Goal: Task Accomplishment & Management: Use online tool/utility

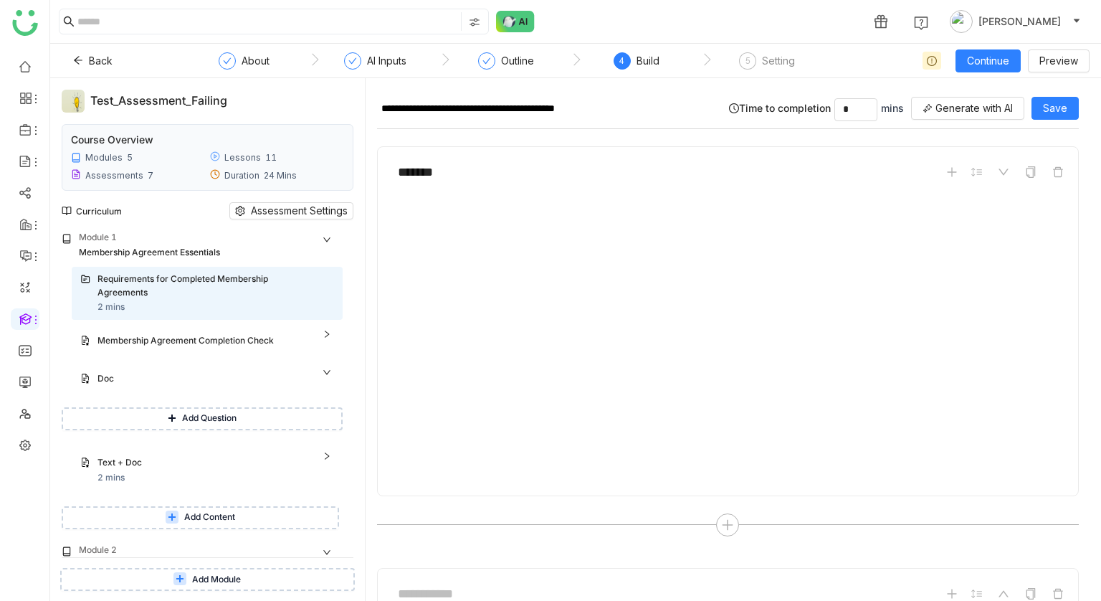
scroll to position [19, 0]
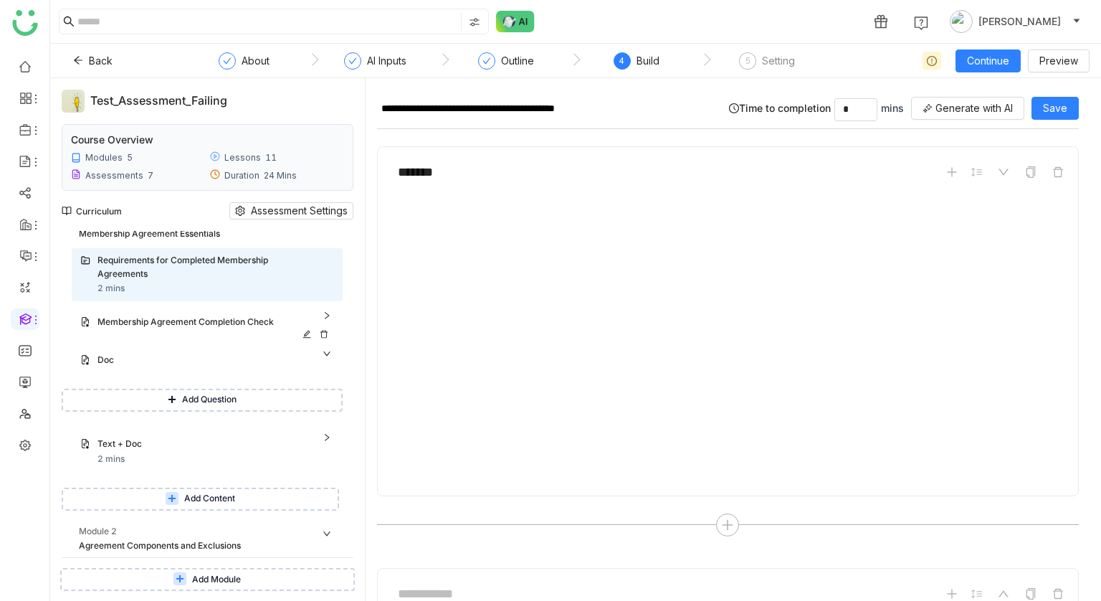
click at [224, 320] on div "Membership Agreement Completion Check" at bounding box center [201, 322] width 208 height 14
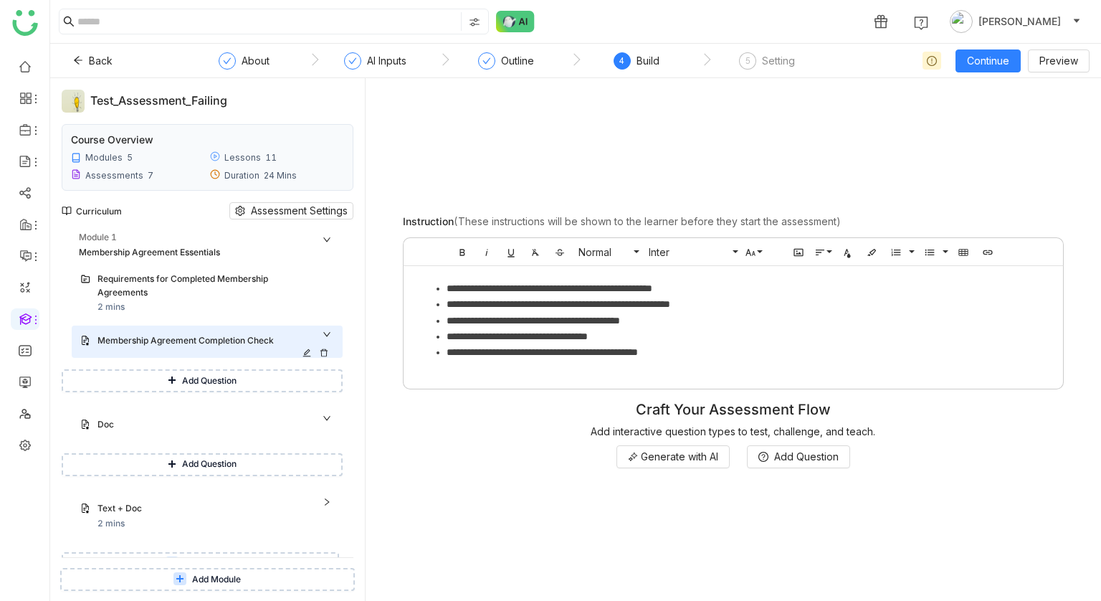
click at [328, 355] on icon at bounding box center [324, 352] width 9 height 9
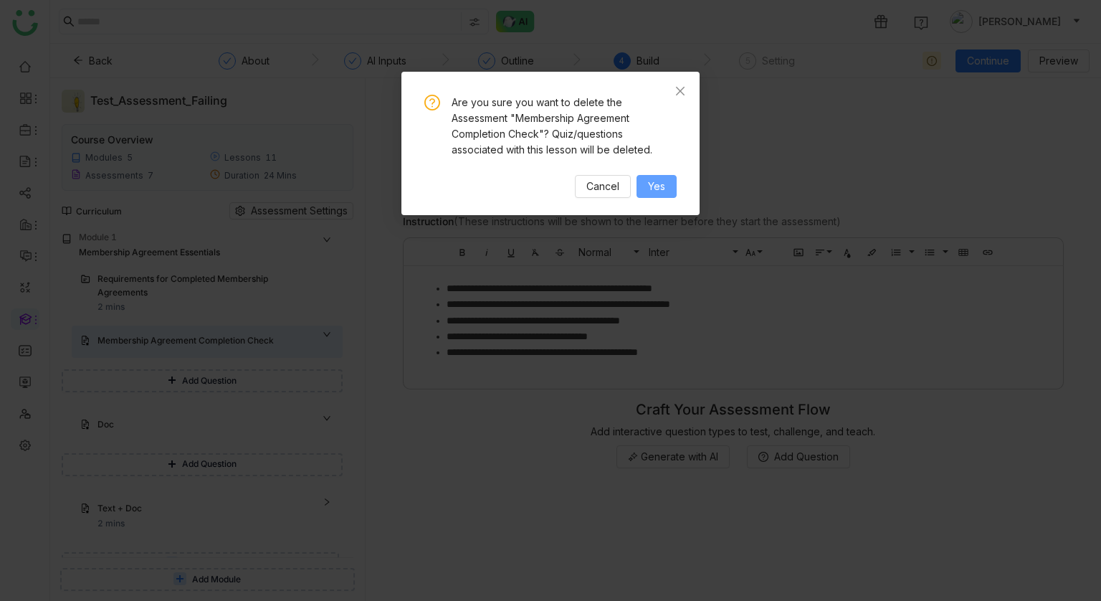
click at [653, 190] on span "Yes" at bounding box center [656, 186] width 17 height 16
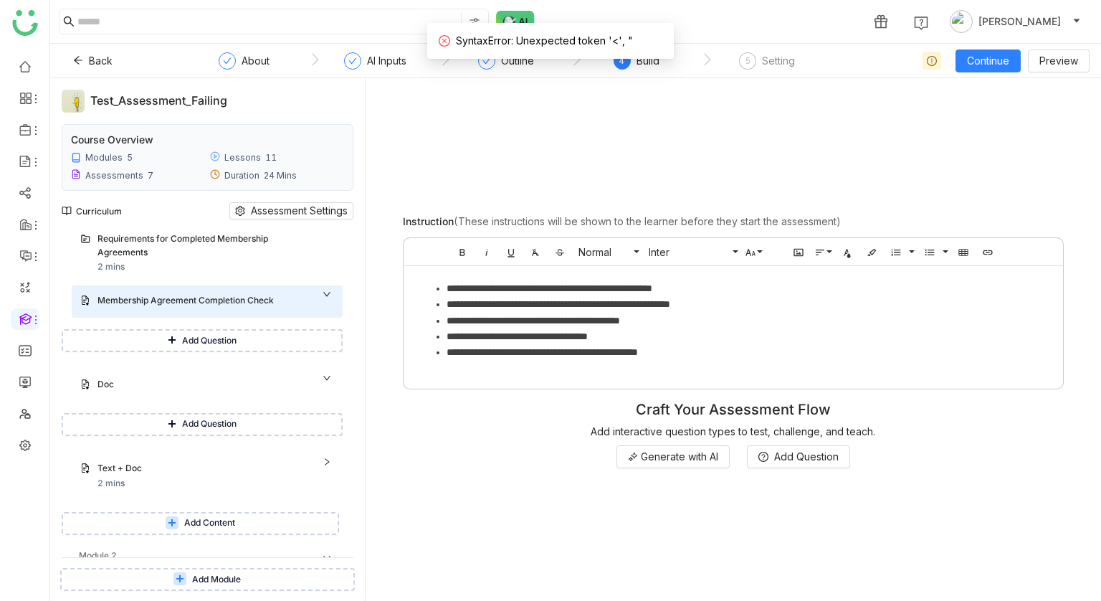
scroll to position [50, 0]
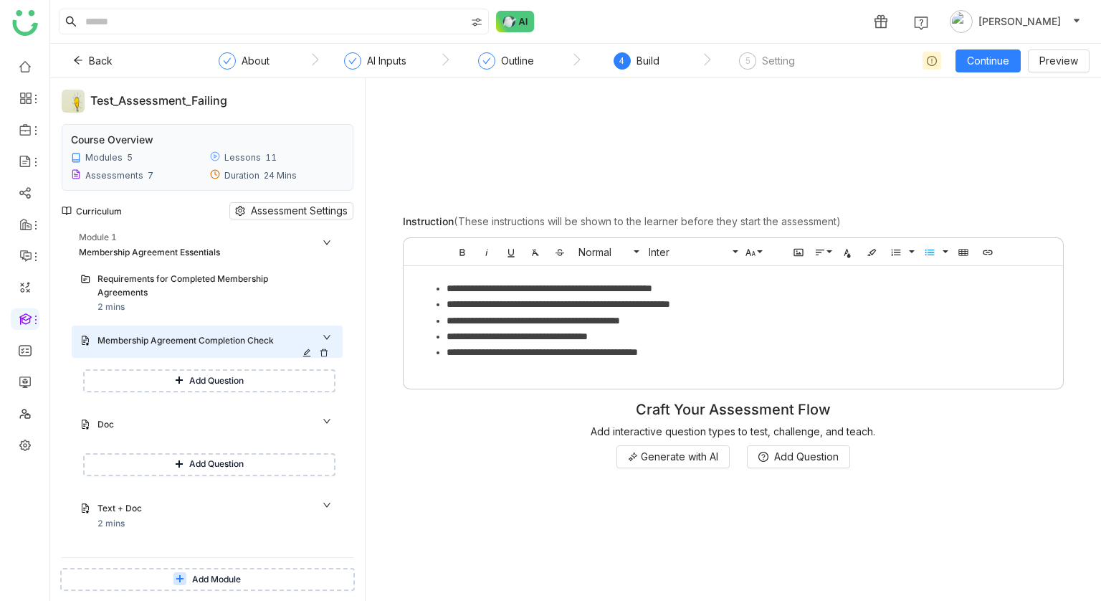
click at [328, 353] on icon at bounding box center [324, 352] width 9 height 9
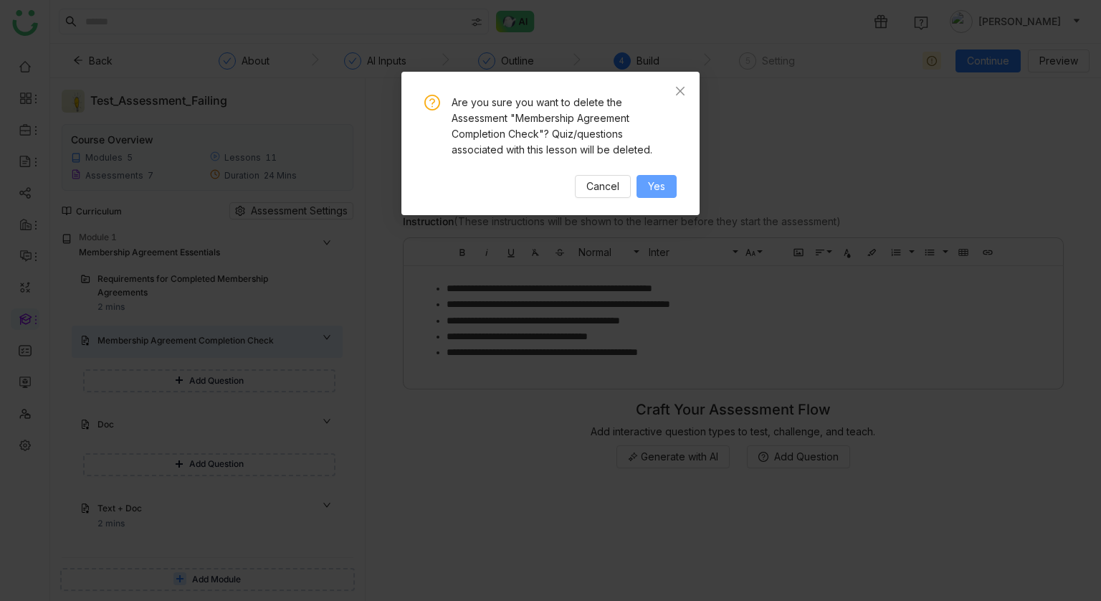
click at [641, 191] on button "Yes" at bounding box center [656, 186] width 40 height 23
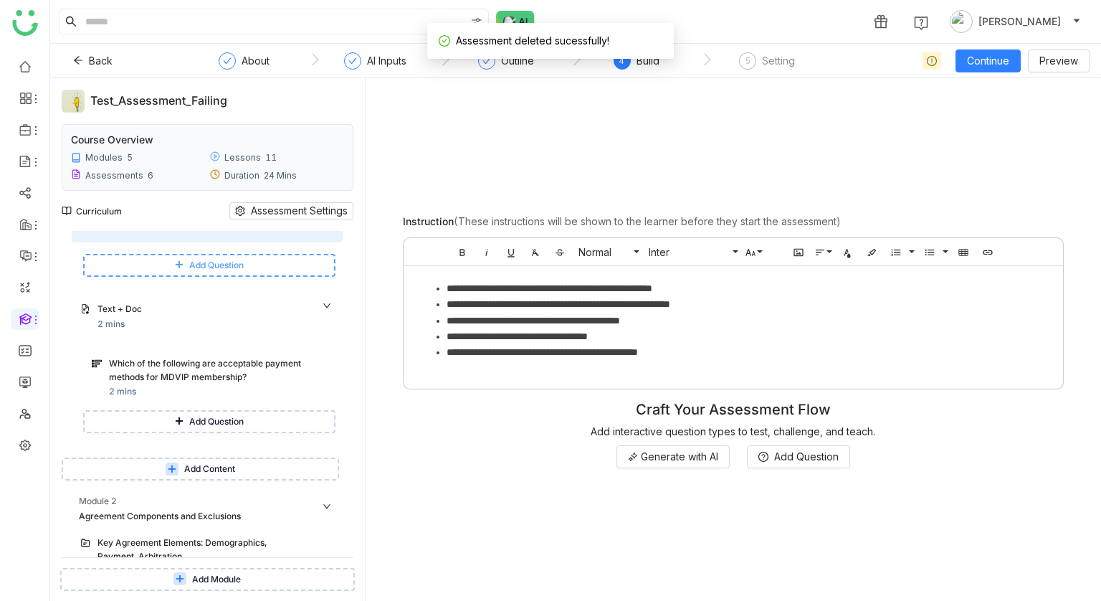
scroll to position [116, 0]
click at [252, 377] on div "Which of the following are acceptable payment methods for MDVIP membership?" at bounding box center [208, 369] width 198 height 27
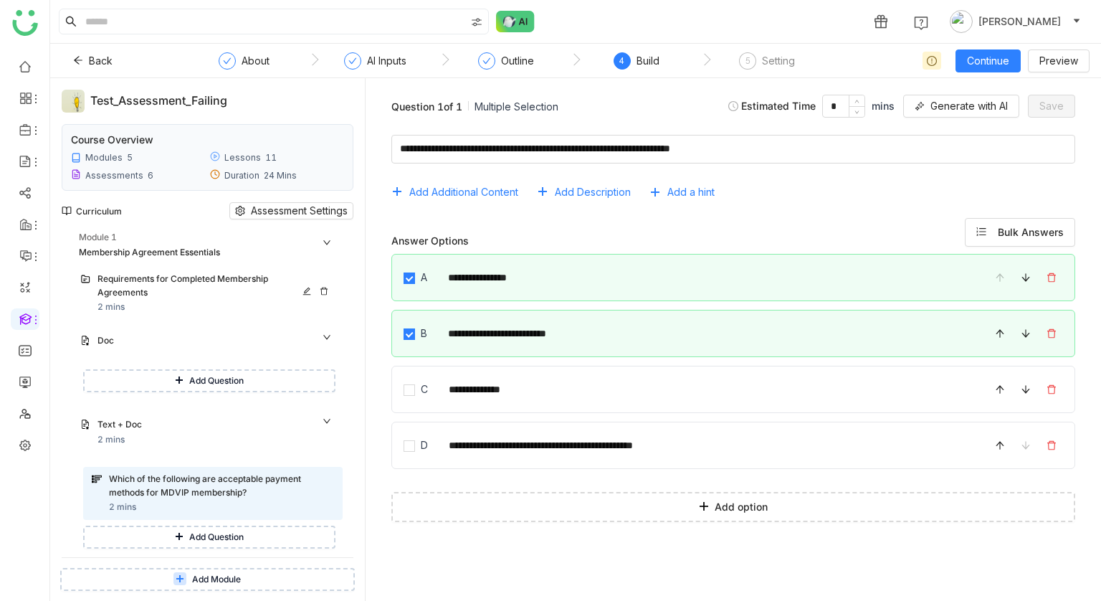
click at [193, 273] on div "Requirements for Completed Membership Agreements" at bounding box center [201, 285] width 208 height 27
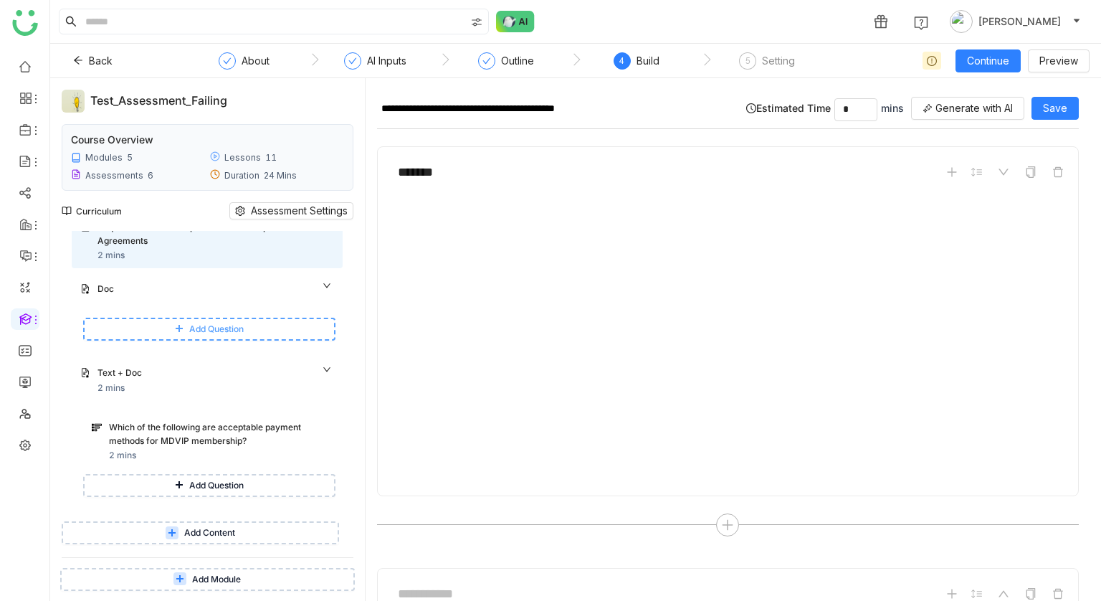
scroll to position [75, 0]
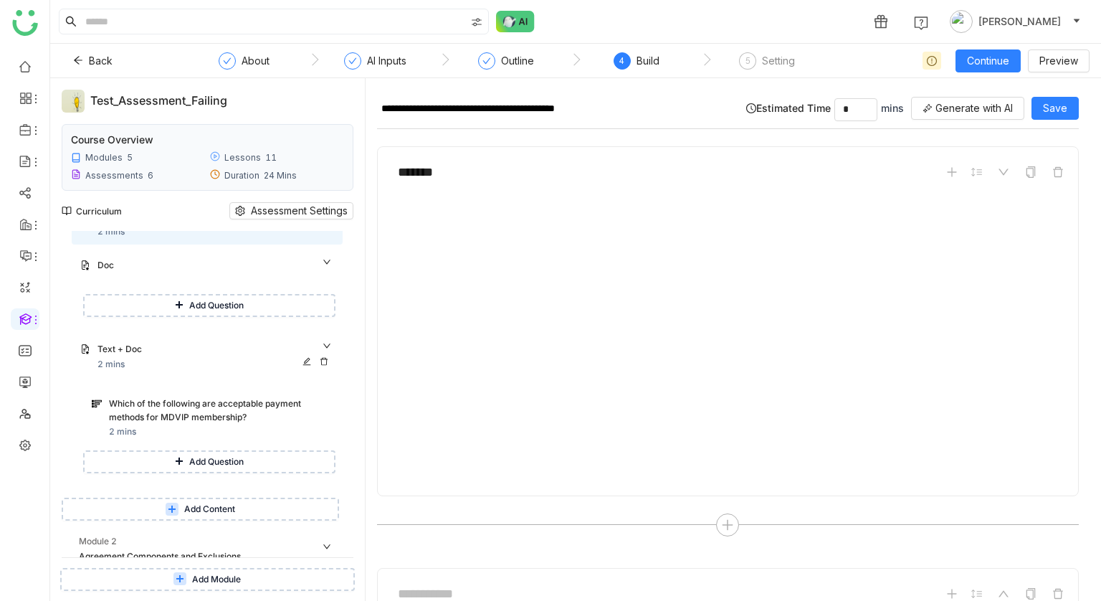
click at [327, 358] on icon at bounding box center [323, 362] width 7 height 8
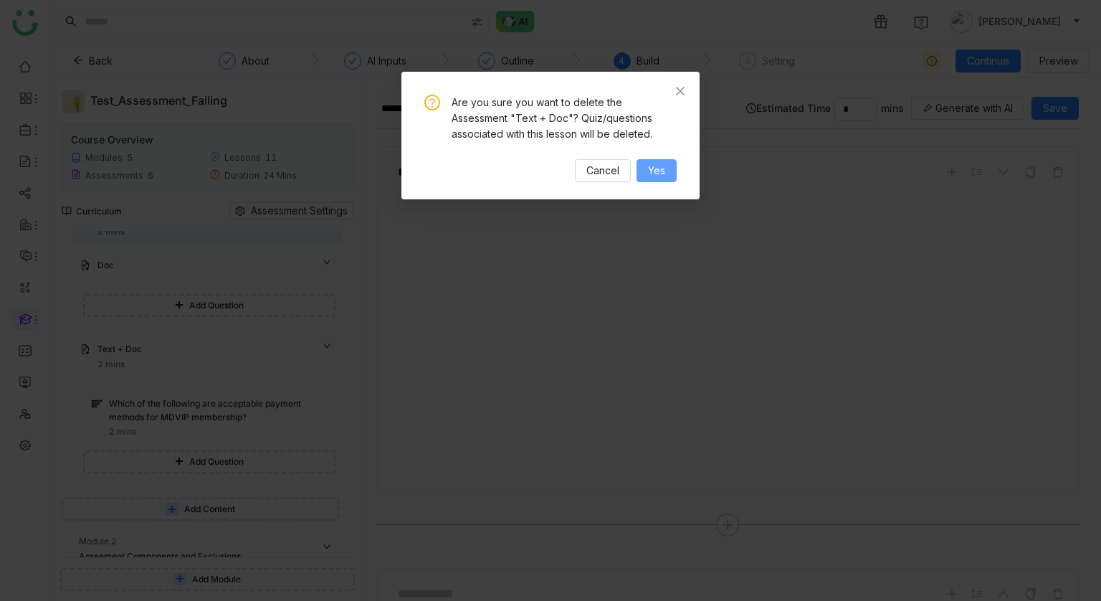
click at [658, 176] on span "Yes" at bounding box center [656, 171] width 17 height 16
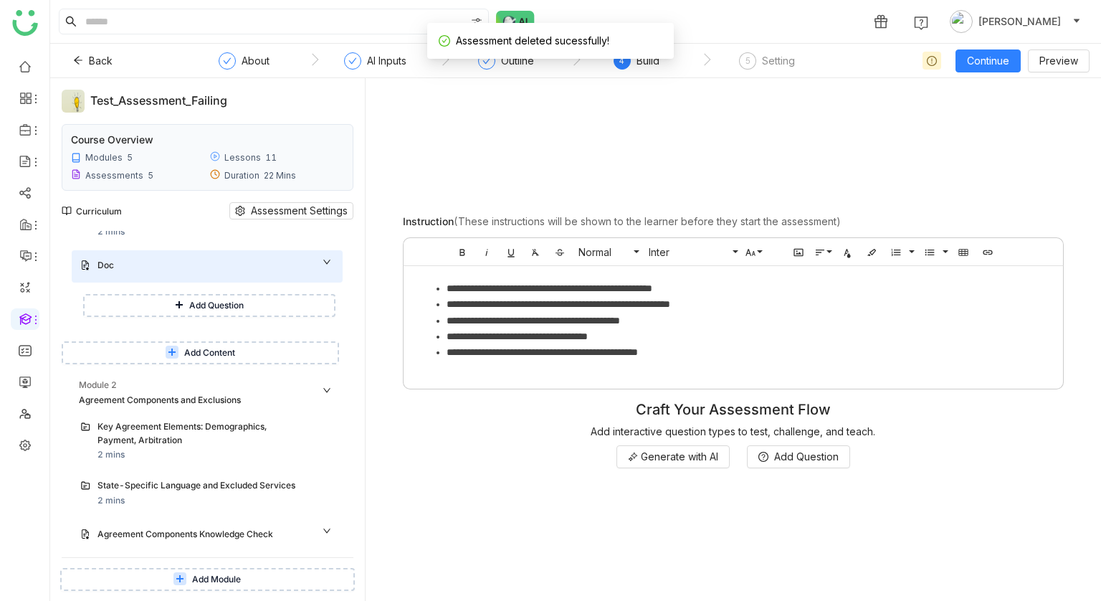
click at [273, 352] on button "Add Content" at bounding box center [200, 352] width 277 height 23
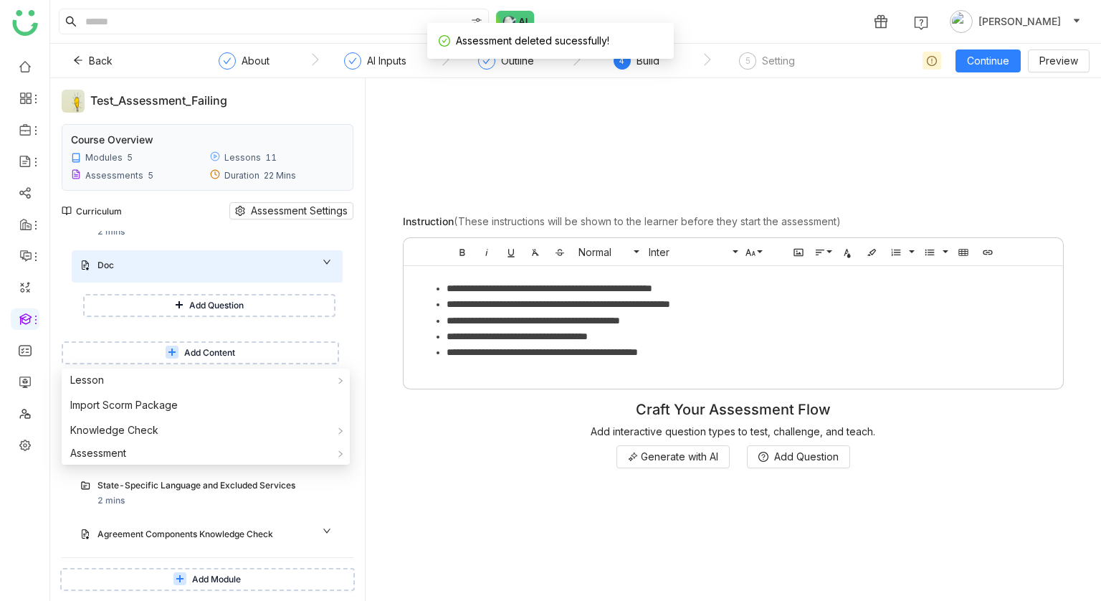
click at [420, 338] on ul "**********" at bounding box center [733, 320] width 631 height 80
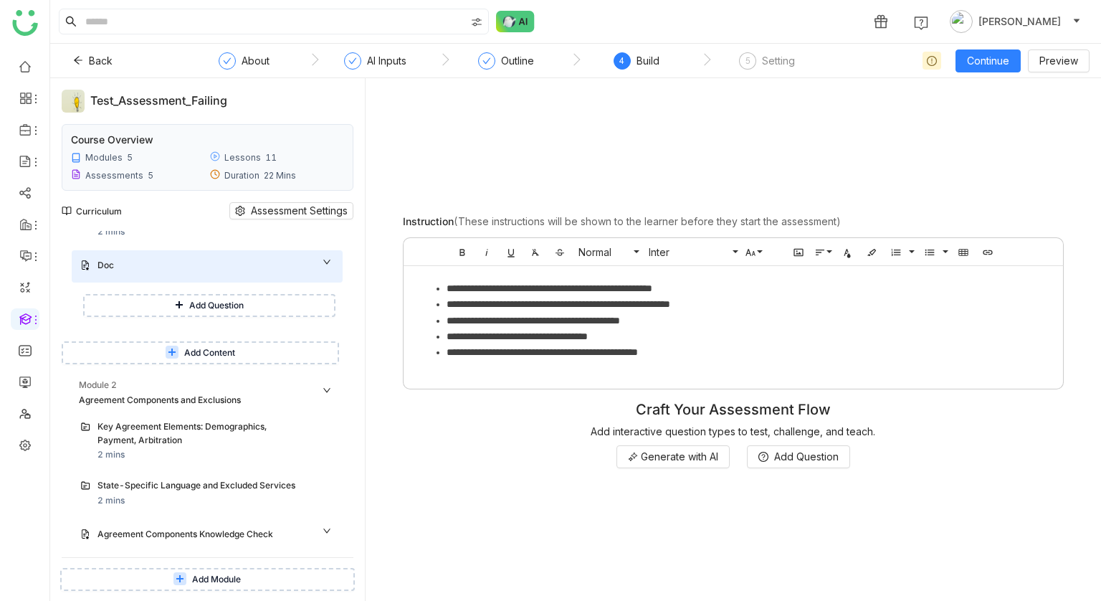
click at [339, 344] on button "Add Content" at bounding box center [200, 352] width 277 height 23
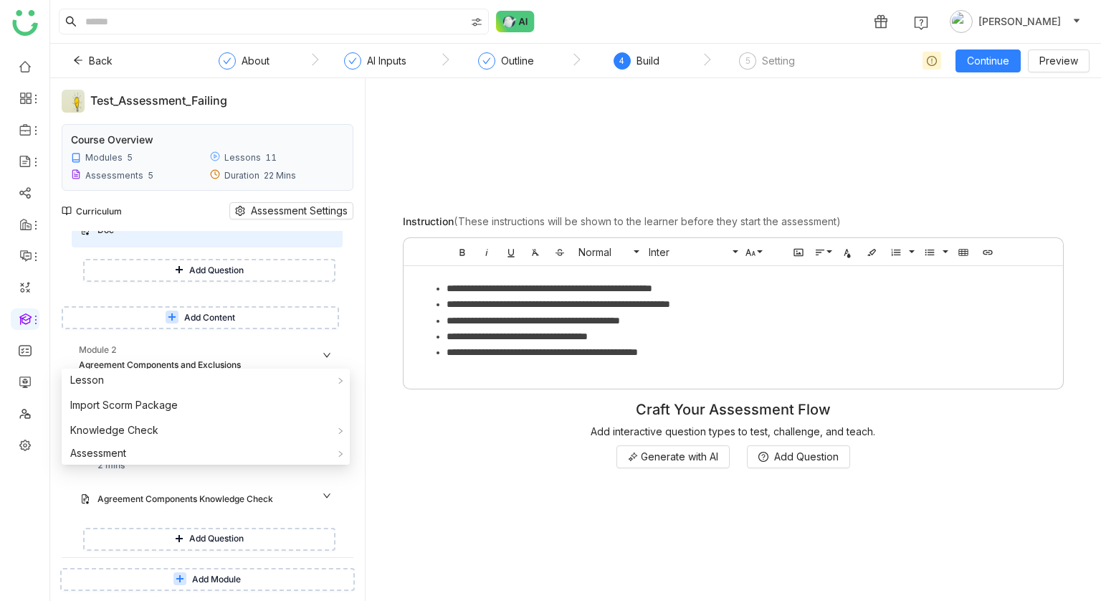
scroll to position [107, 0]
click at [297, 321] on button "Add Content" at bounding box center [200, 320] width 277 height 23
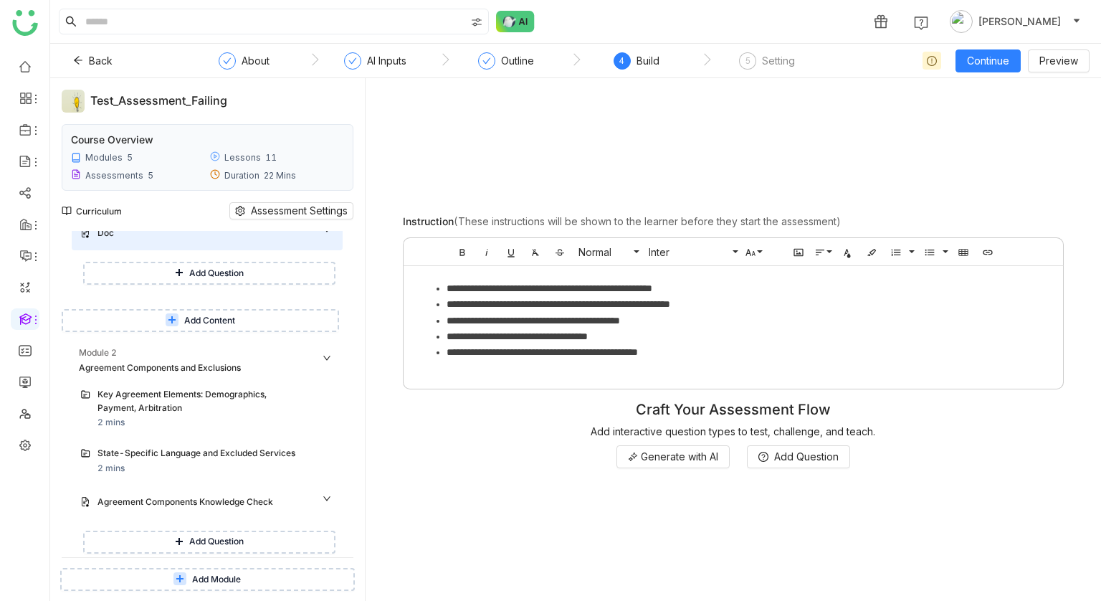
click at [194, 317] on span "Add Content" at bounding box center [209, 321] width 51 height 14
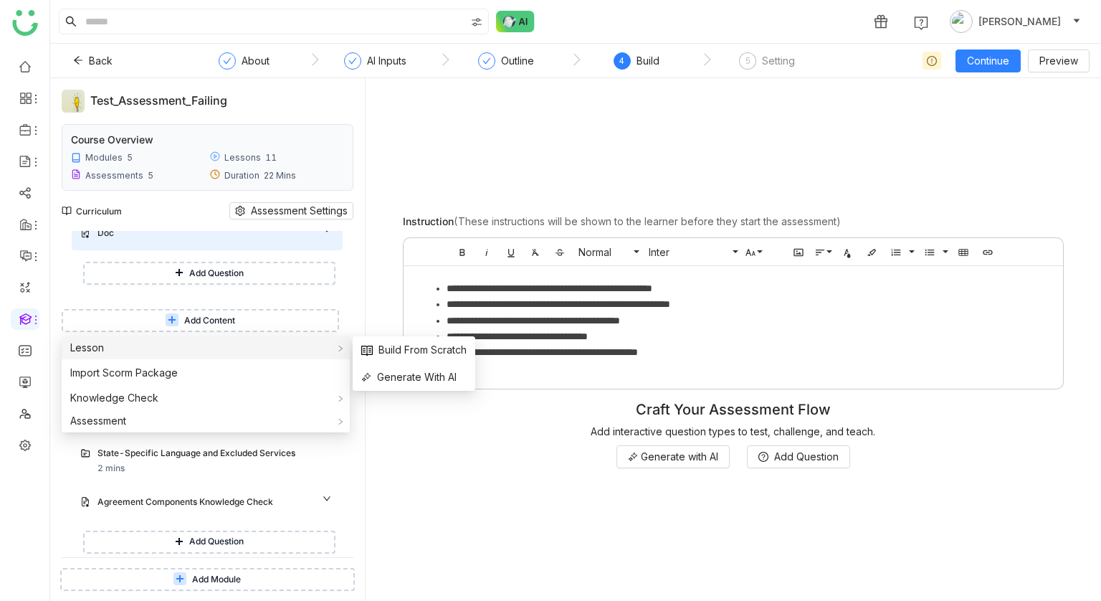
click at [172, 348] on div "Lesson" at bounding box center [206, 347] width 288 height 23
click at [420, 384] on span "Generate With AI" at bounding box center [408, 377] width 95 height 16
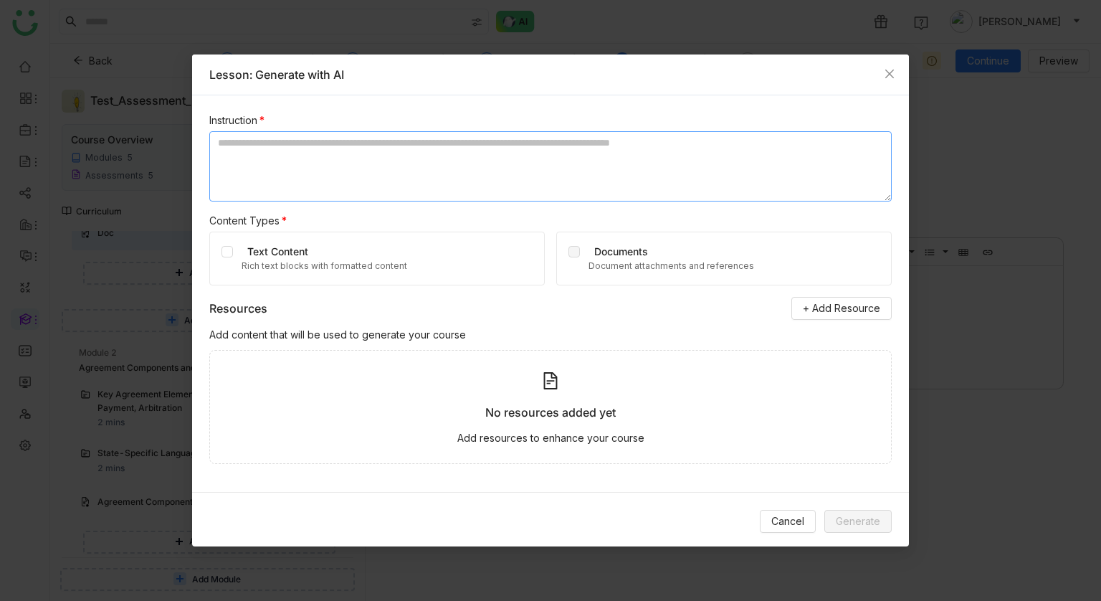
click at [370, 167] on textarea at bounding box center [550, 166] width 682 height 70
type textarea "**********"
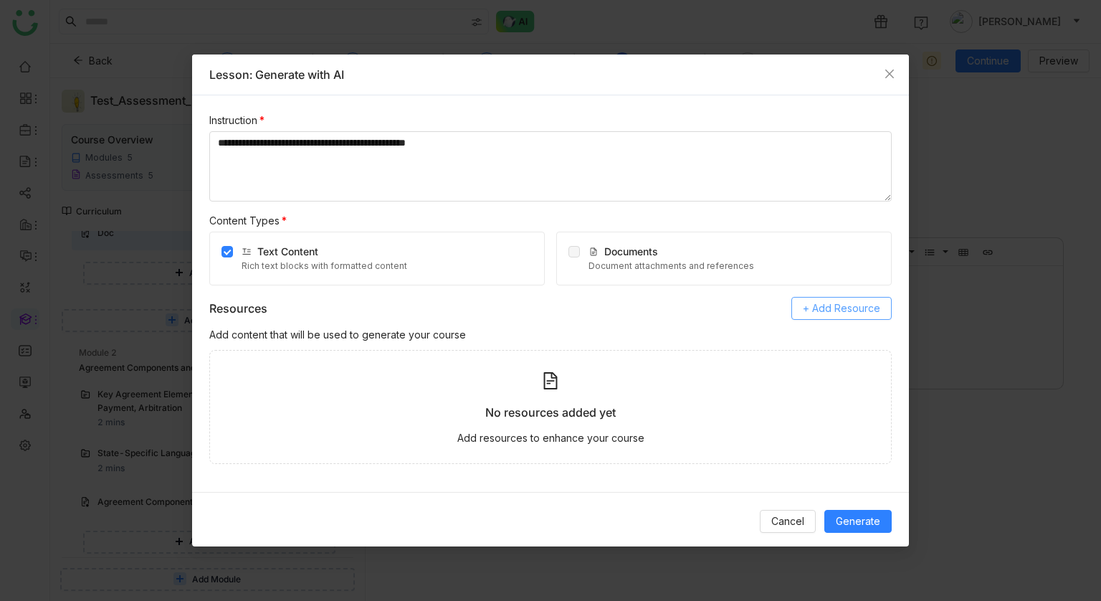
click at [863, 315] on span "+ Add Resource" at bounding box center [841, 308] width 77 height 16
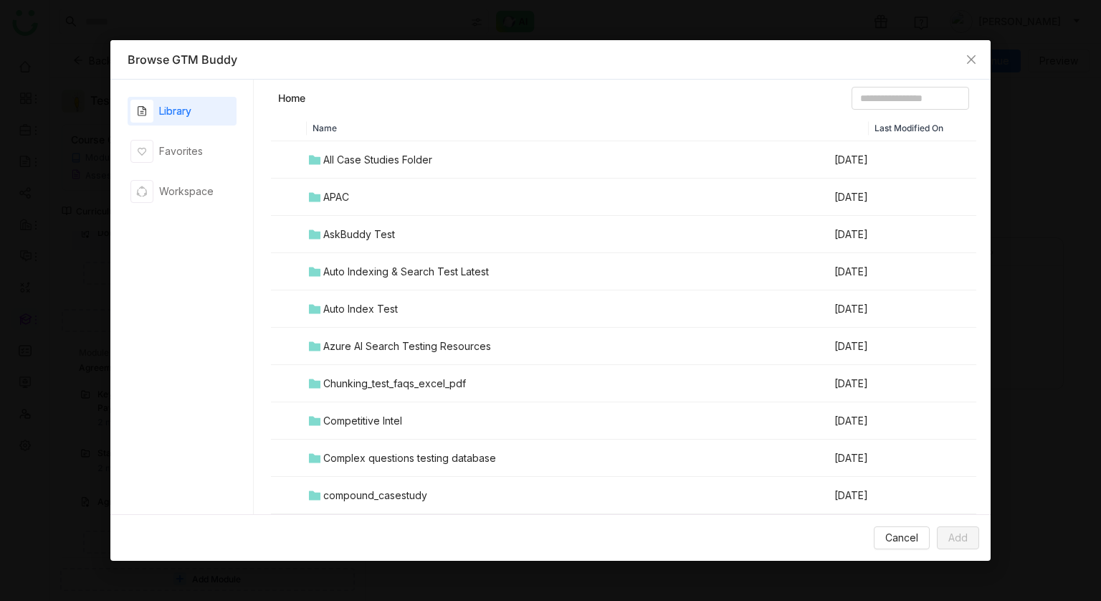
click at [881, 114] on header "Home" at bounding box center [624, 101] width 706 height 29
click at [881, 108] on input at bounding box center [910, 98] width 118 height 23
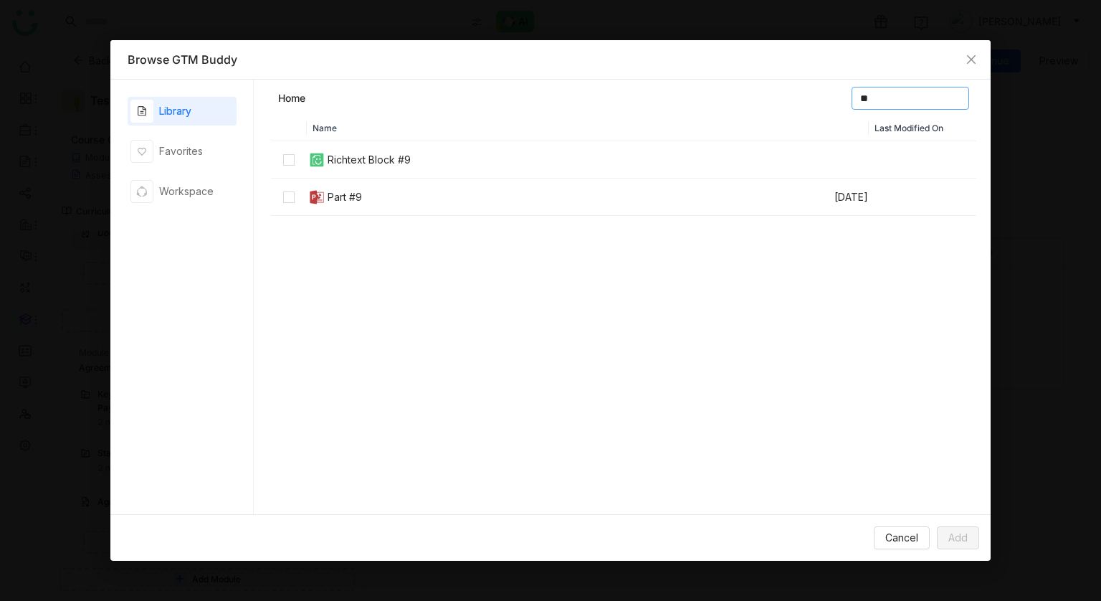
type input "**"
click at [962, 535] on span "Add" at bounding box center [957, 538] width 19 height 16
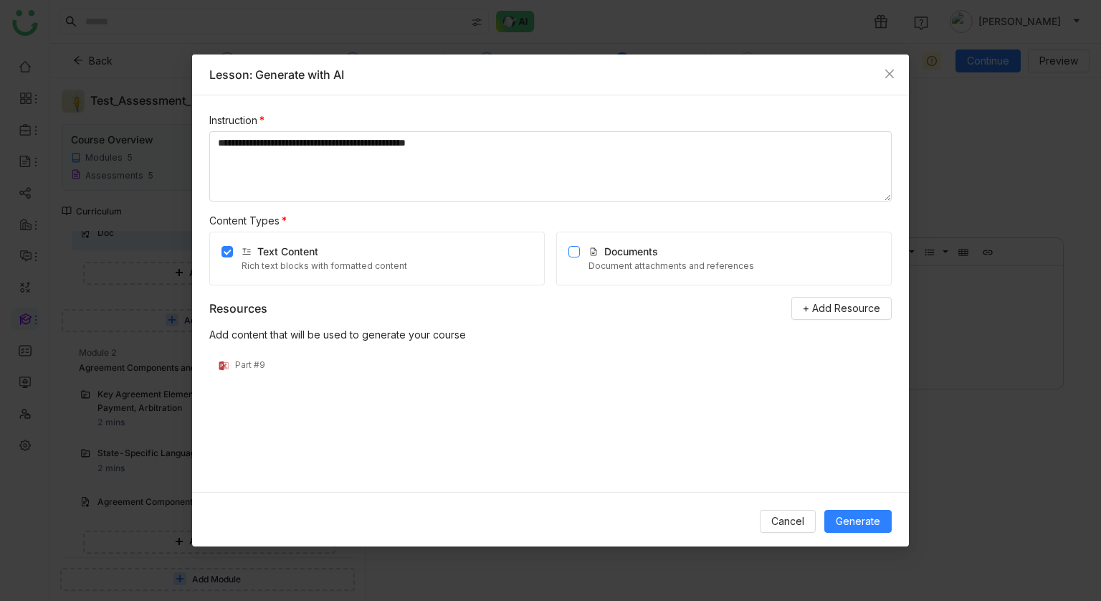
click at [574, 244] on label at bounding box center [573, 258] width 11 height 29
click at [864, 517] on span "Generate" at bounding box center [858, 521] width 44 height 16
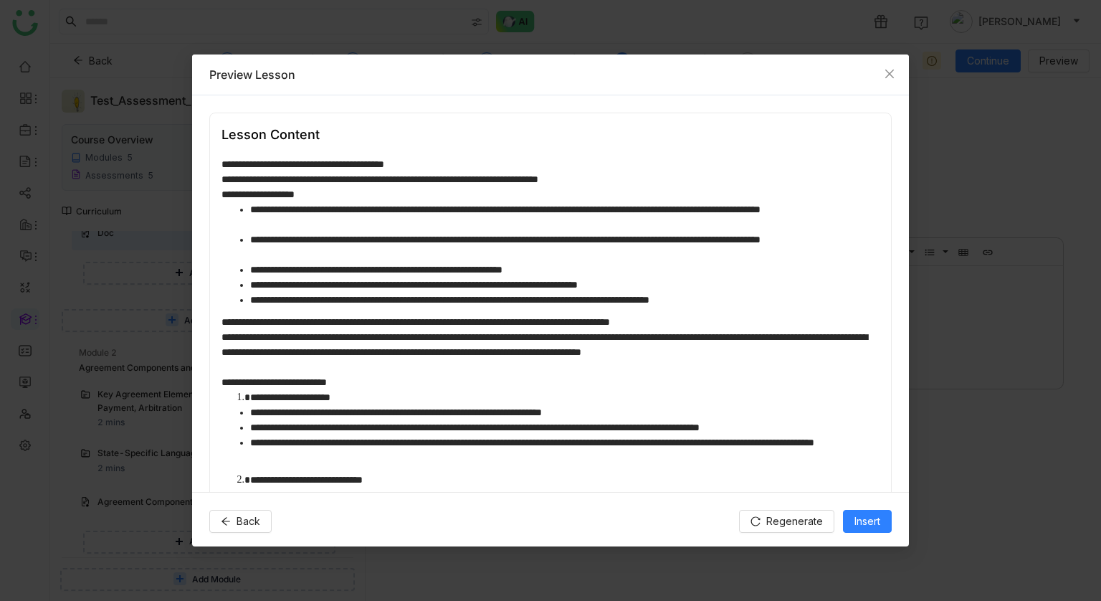
scroll to position [848, 0]
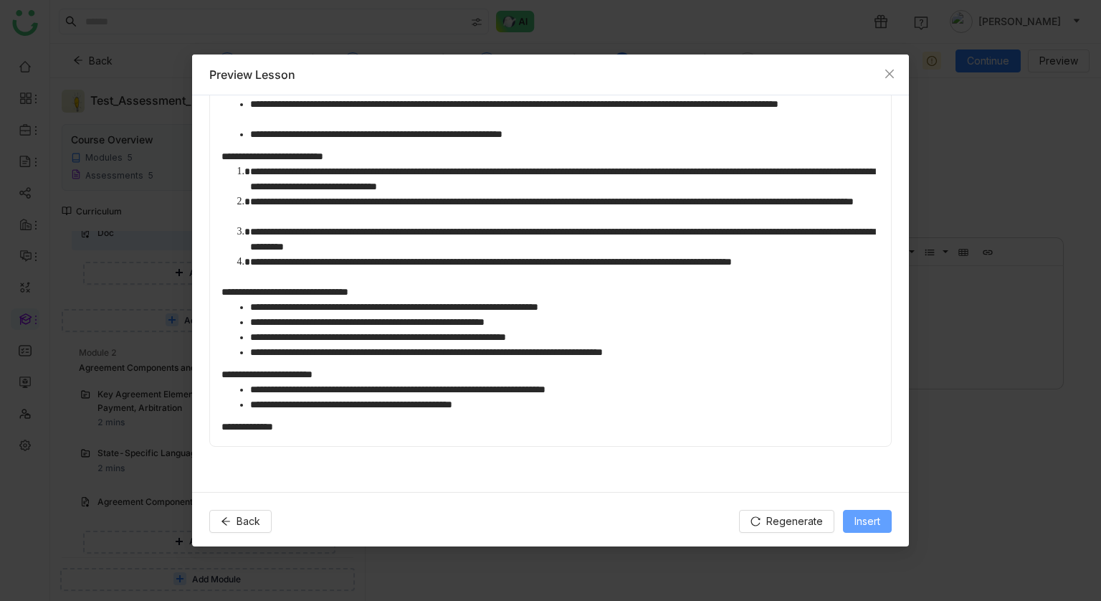
click at [869, 526] on span "Insert" at bounding box center [867, 521] width 26 height 16
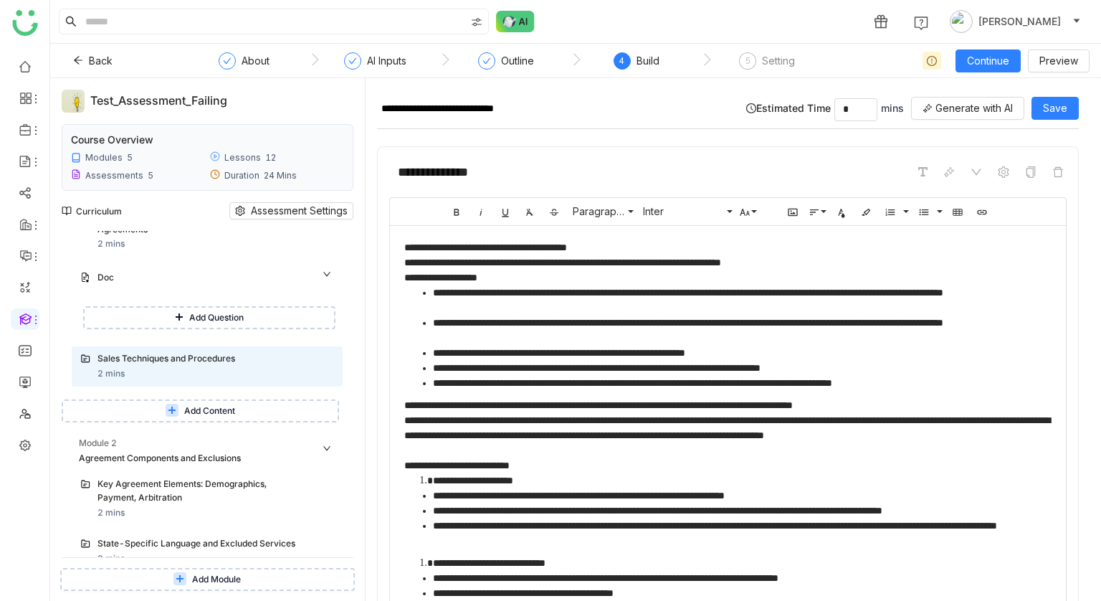
scroll to position [59, 0]
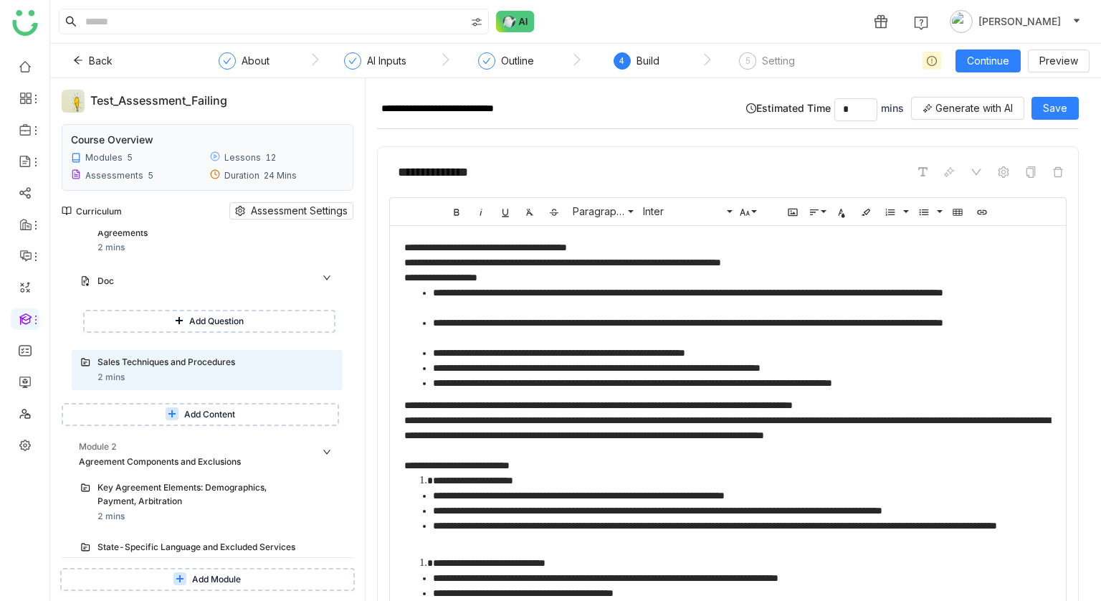
click at [219, 422] on button "Add Content" at bounding box center [200, 414] width 277 height 23
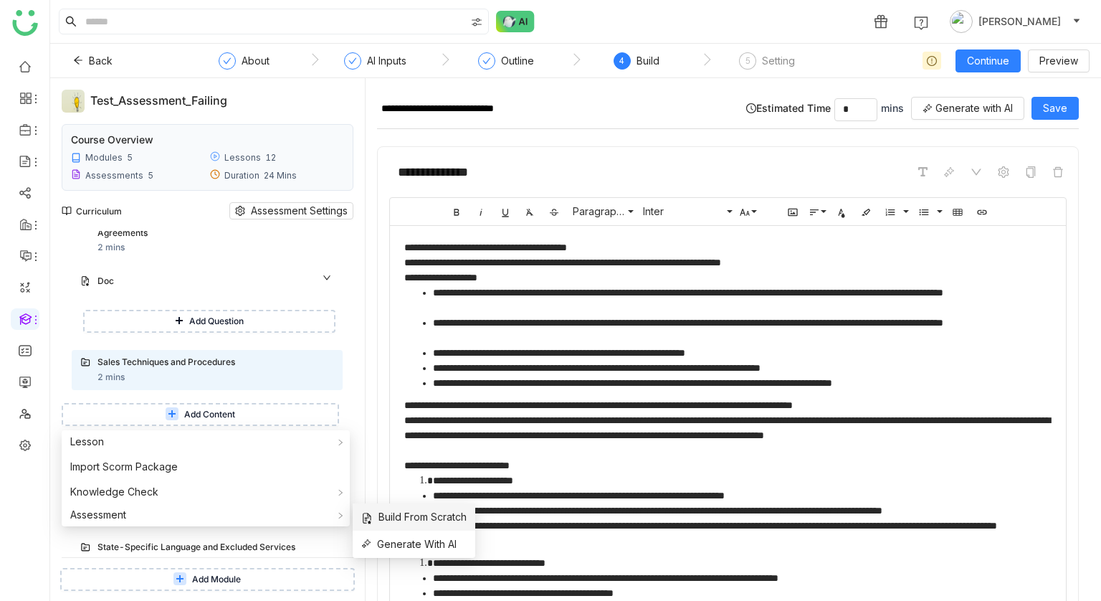
click at [391, 510] on span "Build From Scratch" at bounding box center [413, 517] width 105 height 16
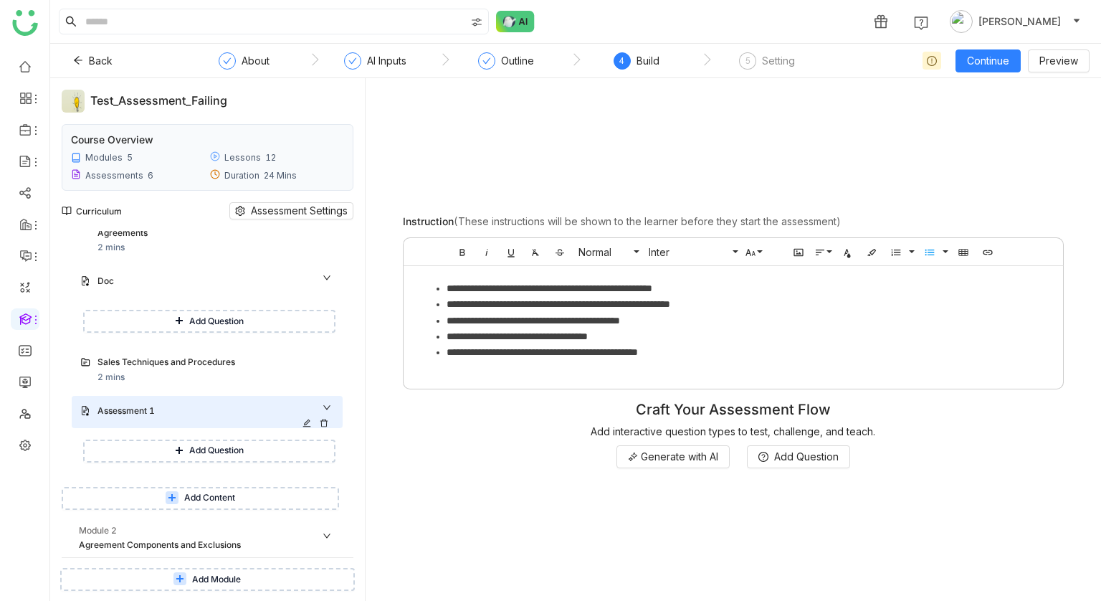
click at [310, 421] on icon at bounding box center [306, 422] width 8 height 8
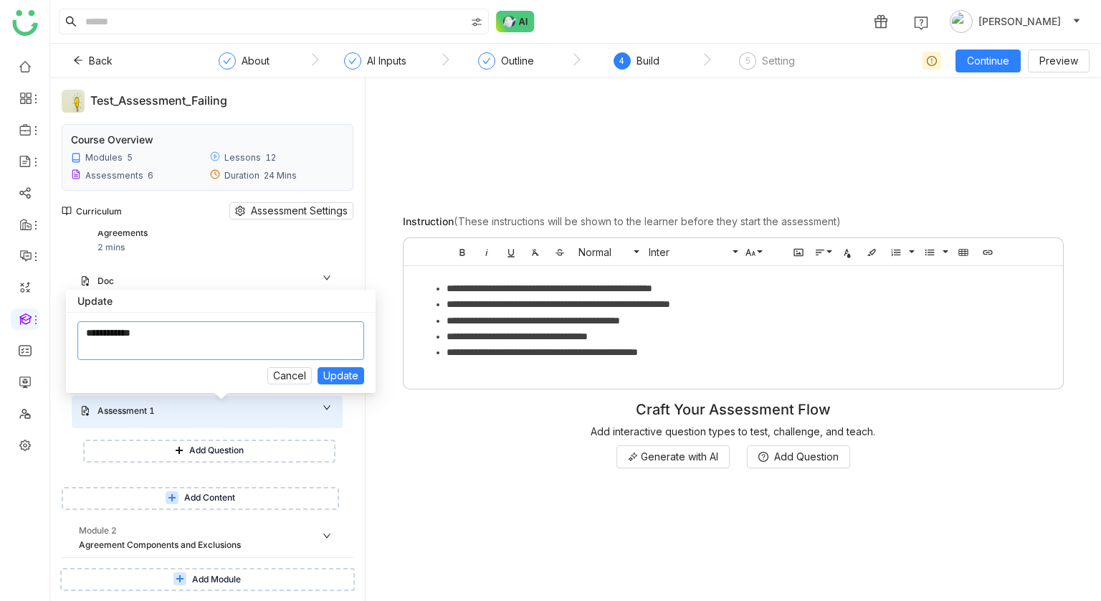
drag, startPoint x: 180, startPoint y: 339, endPoint x: 32, endPoint y: 332, distance: 147.8
click at [32, 332] on body "1 Tanishq Jain Back About AI Inputs Outline 4 Build 5 Setting Continue Preview …" at bounding box center [550, 300] width 1101 height 601
type textarea "**********"
click at [340, 368] on span "Update" at bounding box center [340, 376] width 35 height 16
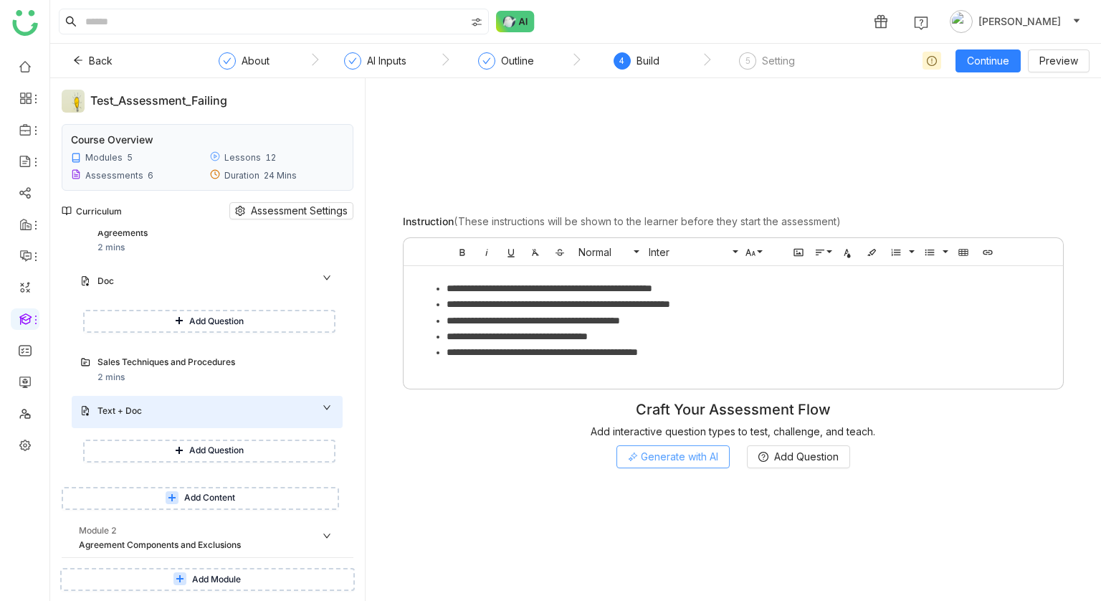
click at [653, 453] on span "Generate with AI" at bounding box center [679, 457] width 77 height 16
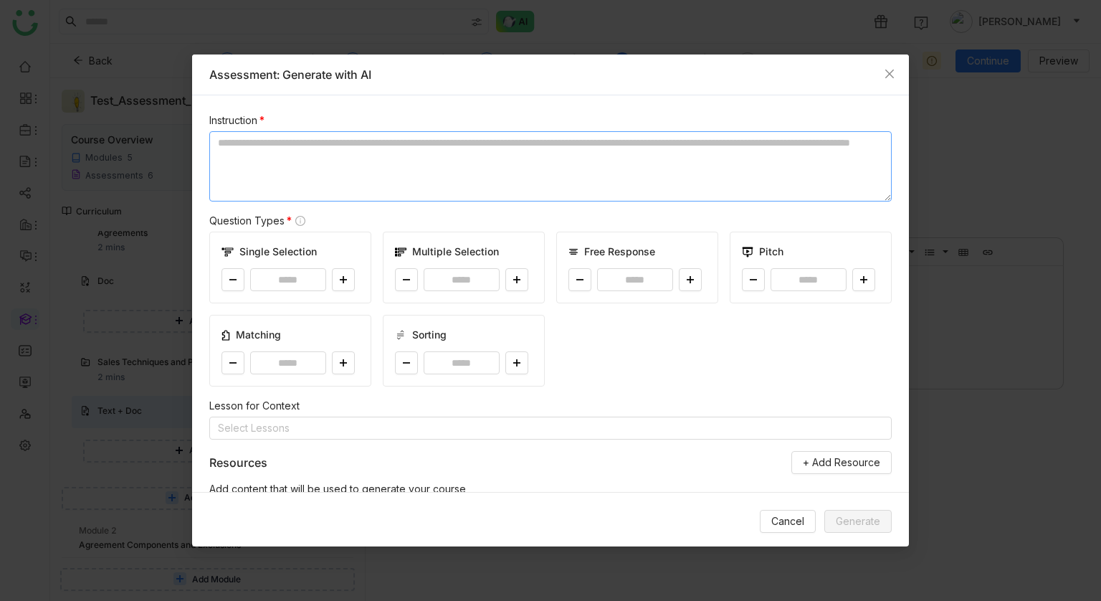
click at [435, 183] on textarea at bounding box center [550, 166] width 682 height 70
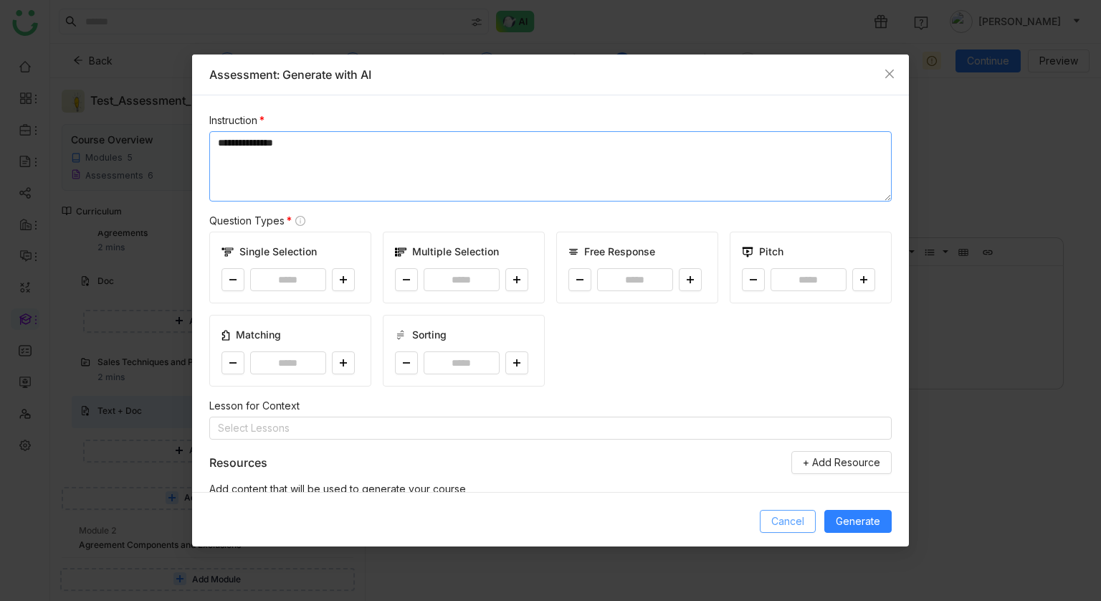
type textarea "**********"
click at [772, 516] on span "Cancel" at bounding box center [787, 521] width 33 height 16
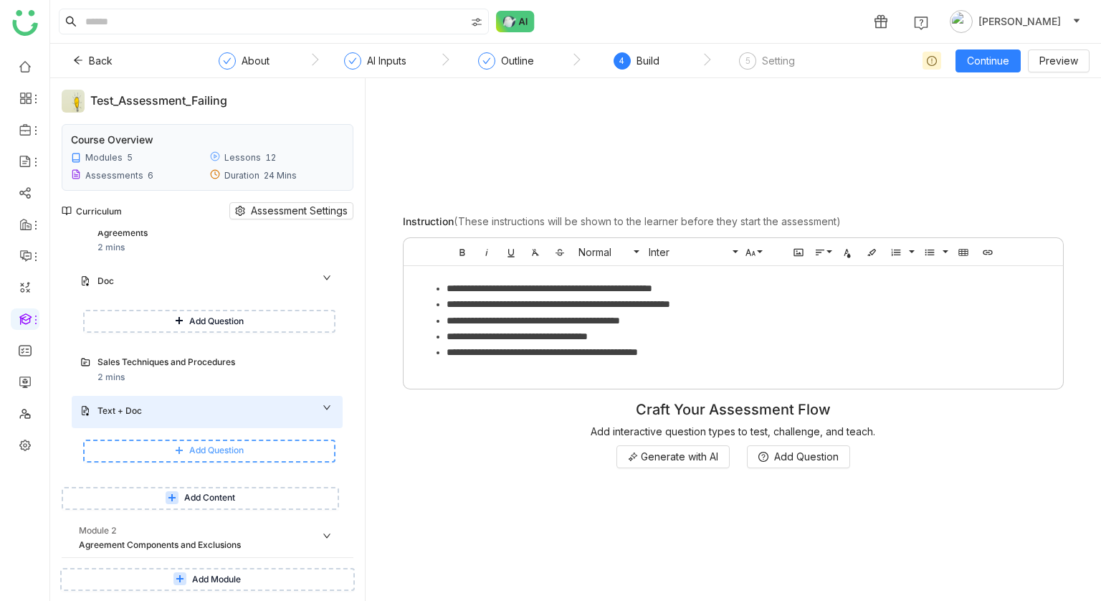
click at [278, 444] on button "Add Question" at bounding box center [209, 450] width 252 height 23
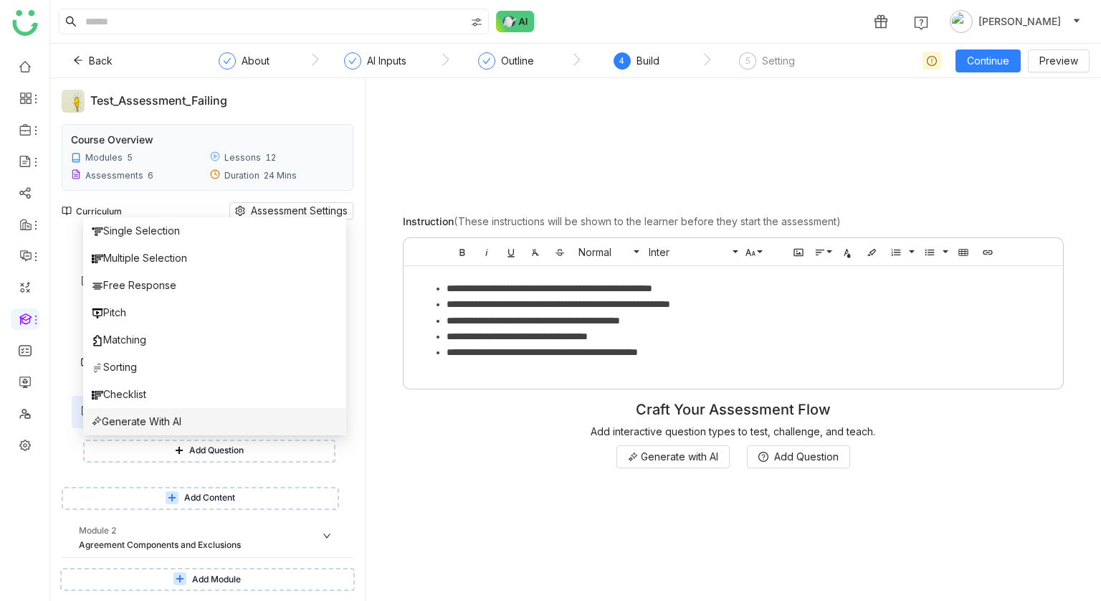
click at [273, 427] on li "Generate With AI" at bounding box center [214, 421] width 263 height 27
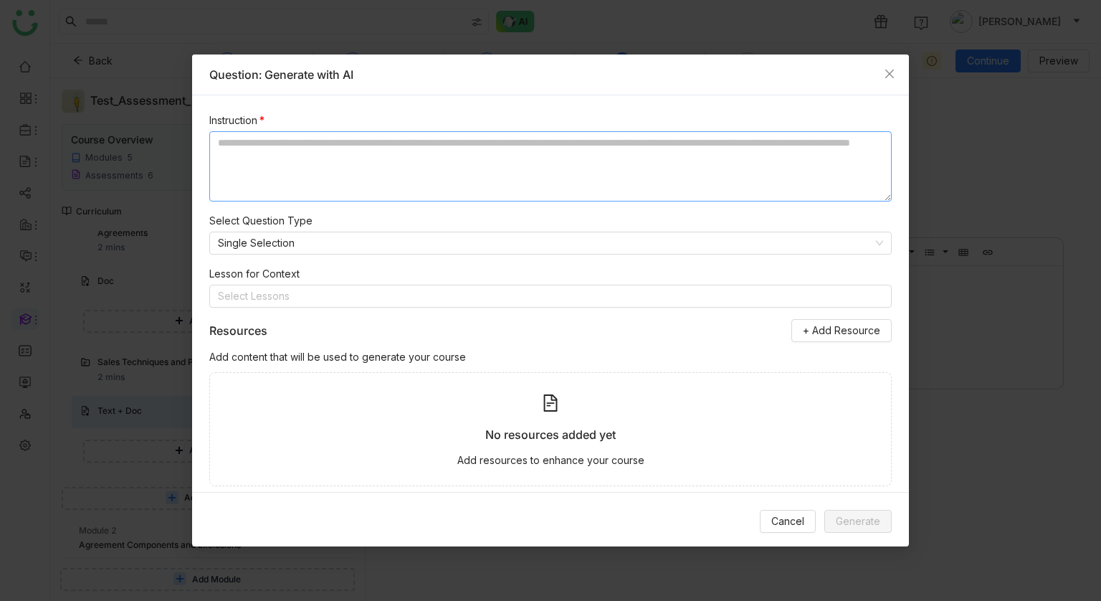
click at [403, 188] on textarea at bounding box center [550, 166] width 682 height 70
click at [365, 254] on nz-select-top-control "Single Selection" at bounding box center [550, 242] width 682 height 23
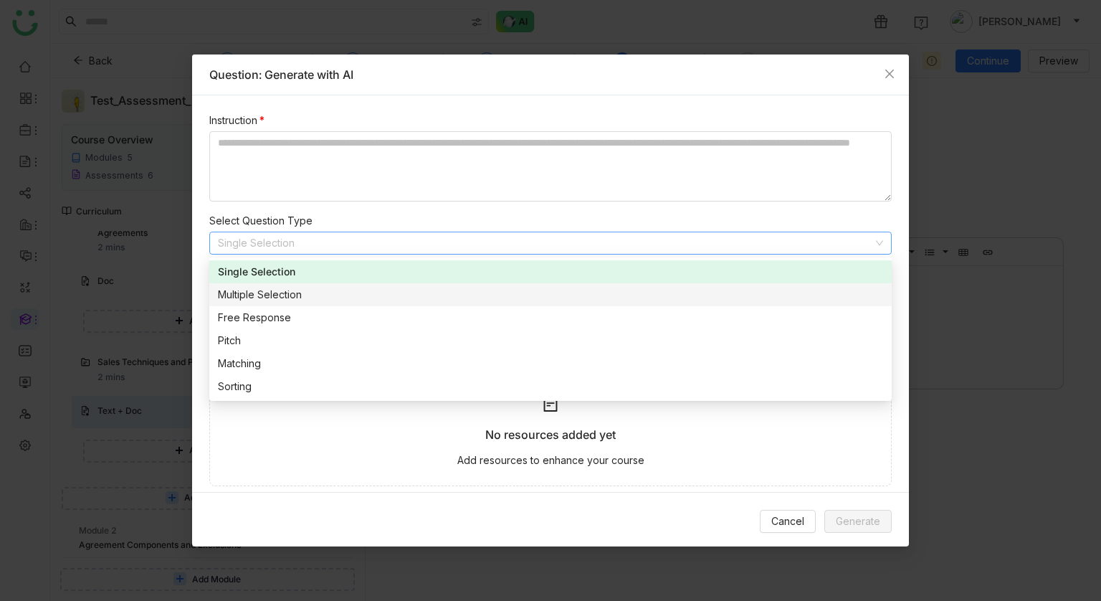
click at [330, 301] on div "Multiple Selection" at bounding box center [550, 295] width 665 height 16
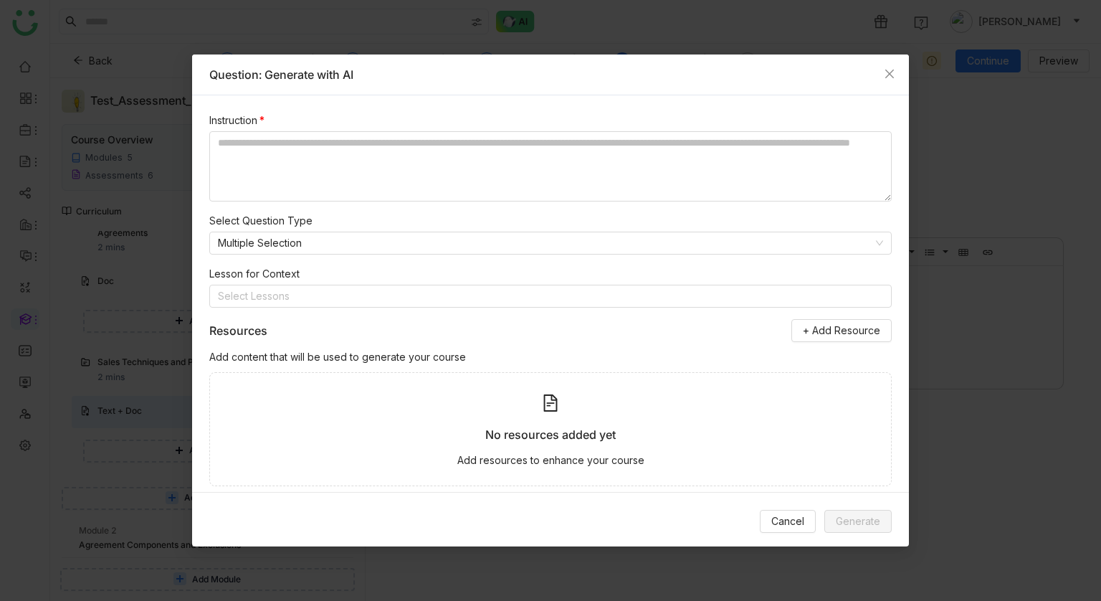
click at [330, 301] on nz-select-top-control "Select Lessons" at bounding box center [550, 295] width 682 height 23
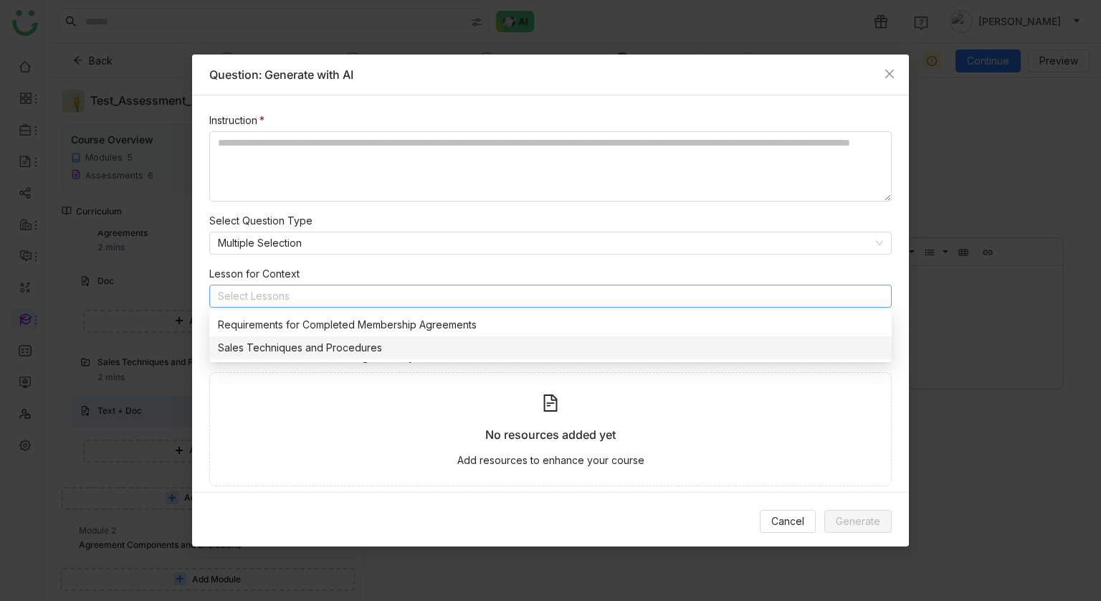
click at [314, 354] on div "Sales Techniques and Procedures" at bounding box center [550, 348] width 665 height 16
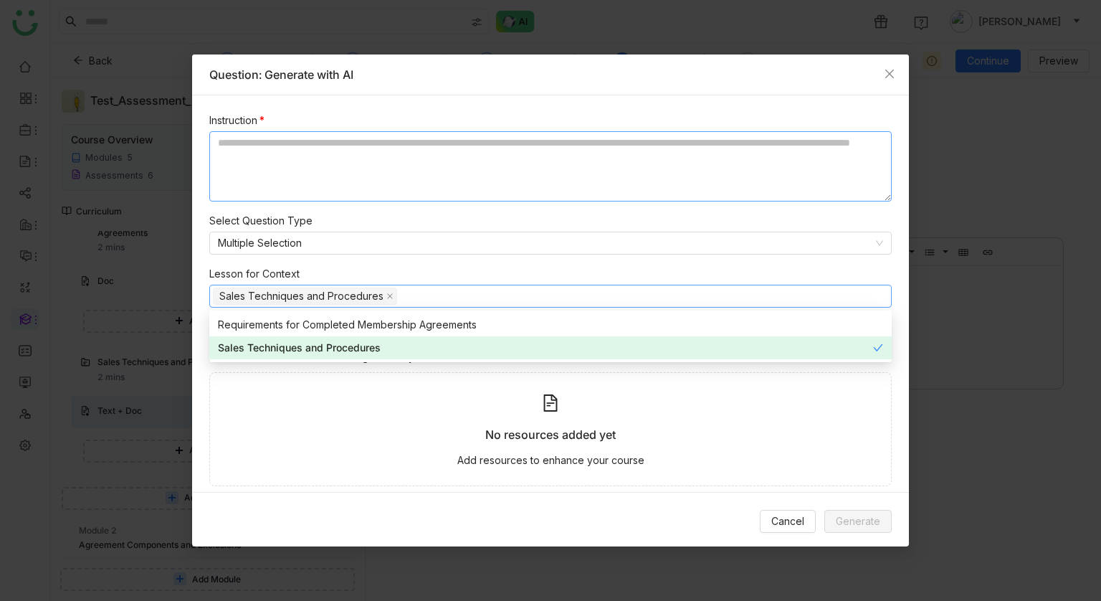
click at [263, 139] on textarea at bounding box center [550, 166] width 682 height 70
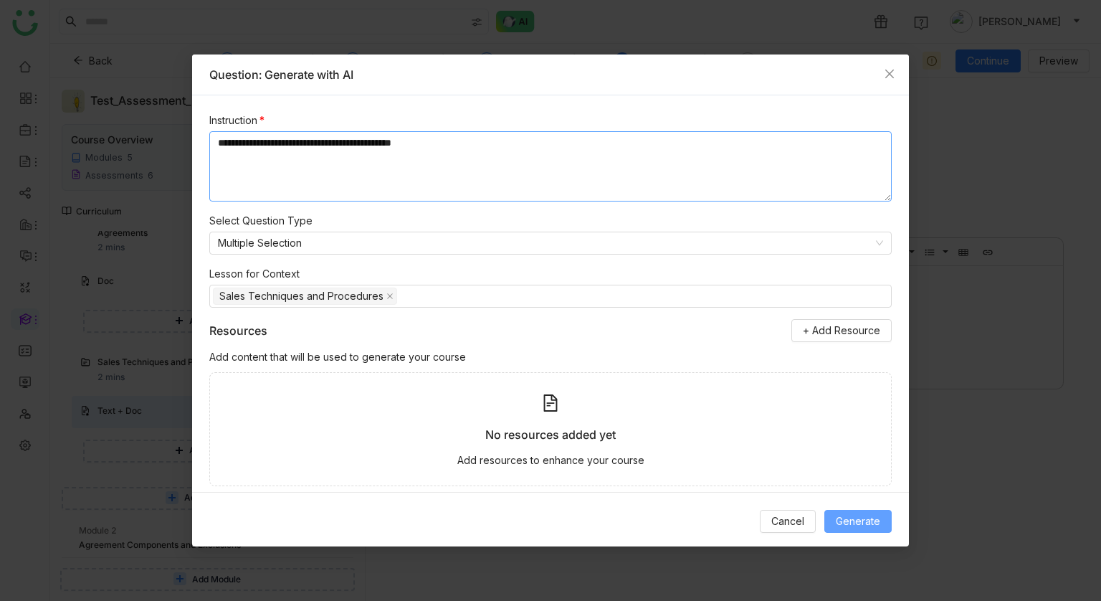
type textarea "**********"
click at [866, 528] on span "Generate" at bounding box center [858, 521] width 44 height 16
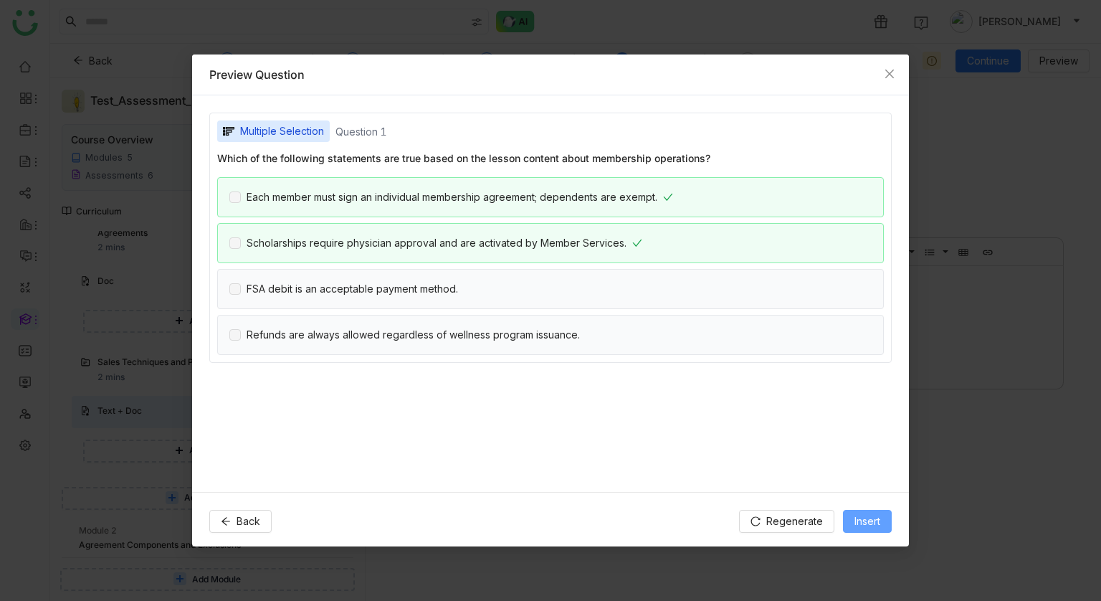
click at [855, 517] on span "Insert" at bounding box center [867, 521] width 26 height 16
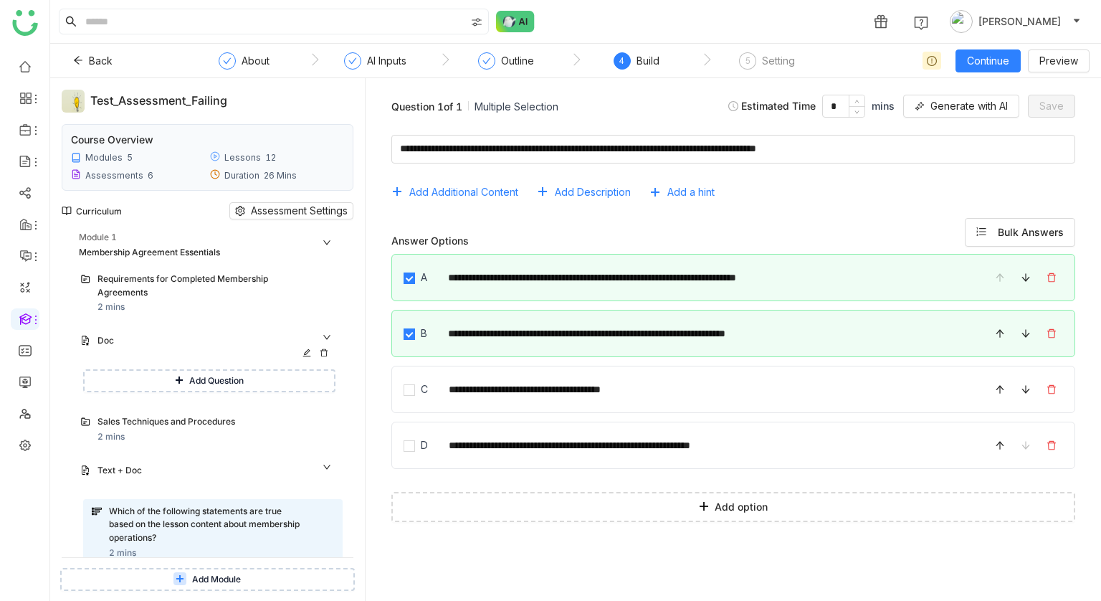
click at [291, 338] on div "Doc" at bounding box center [201, 341] width 208 height 14
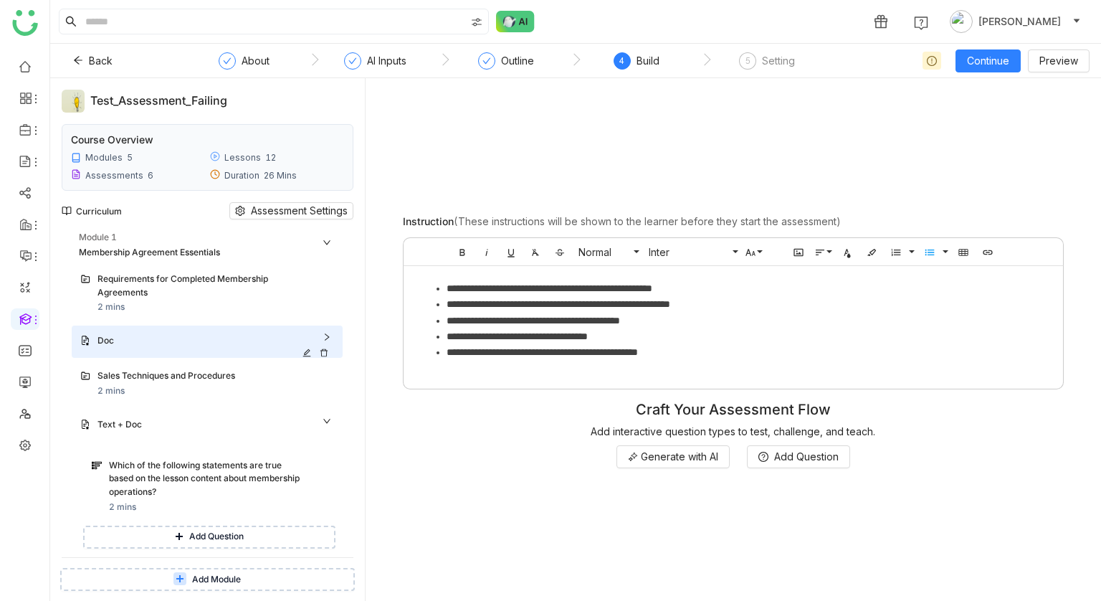
click at [274, 338] on div "Doc" at bounding box center [201, 341] width 208 height 14
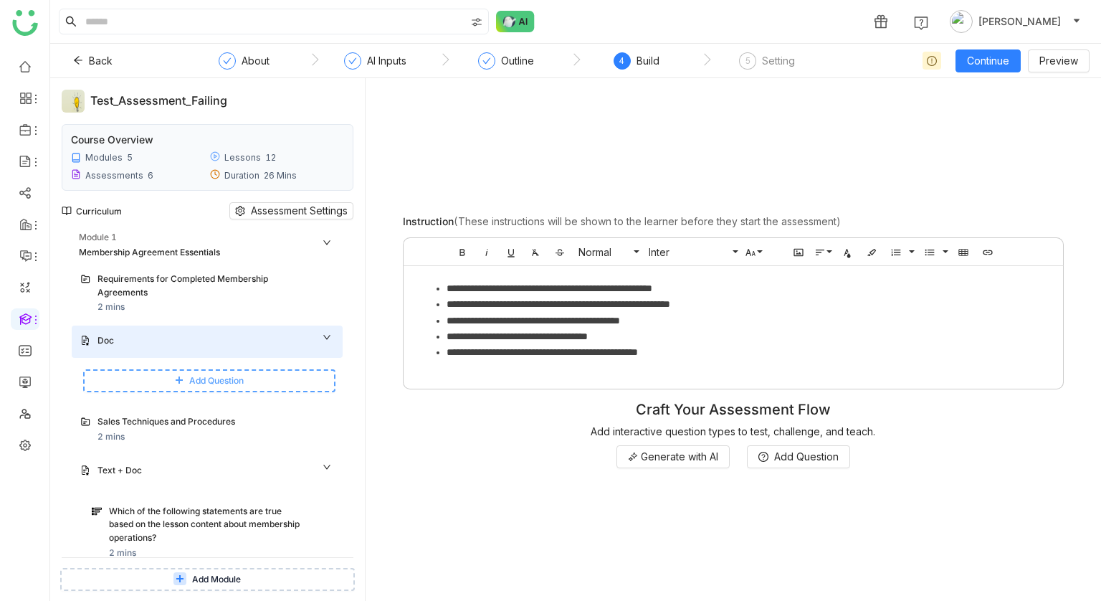
click at [234, 374] on span "Add Question" at bounding box center [216, 381] width 54 height 14
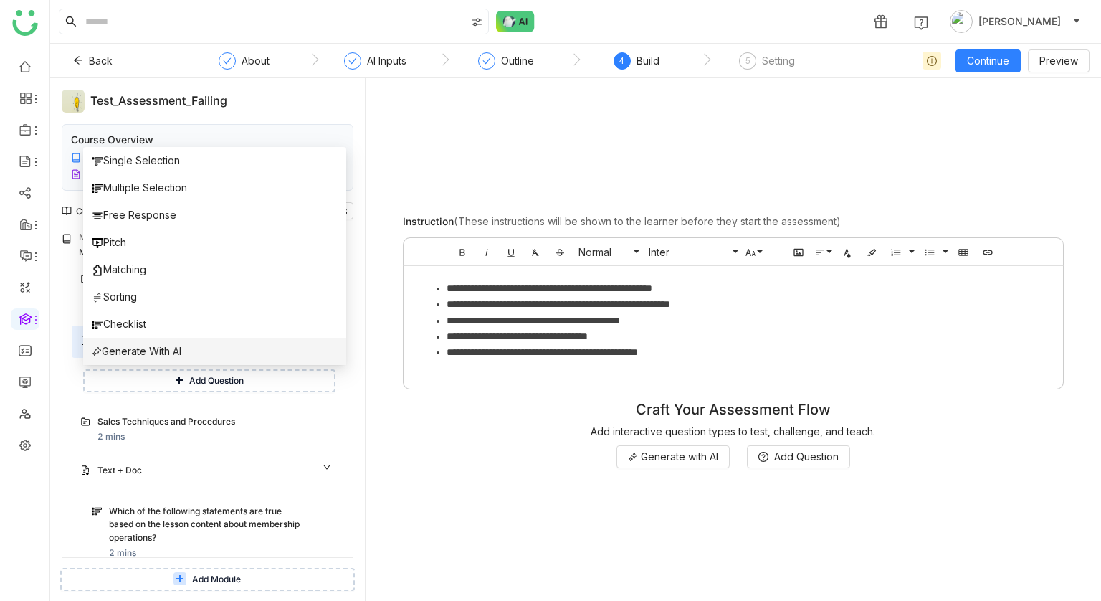
click at [271, 342] on li "Generate With AI" at bounding box center [214, 351] width 263 height 27
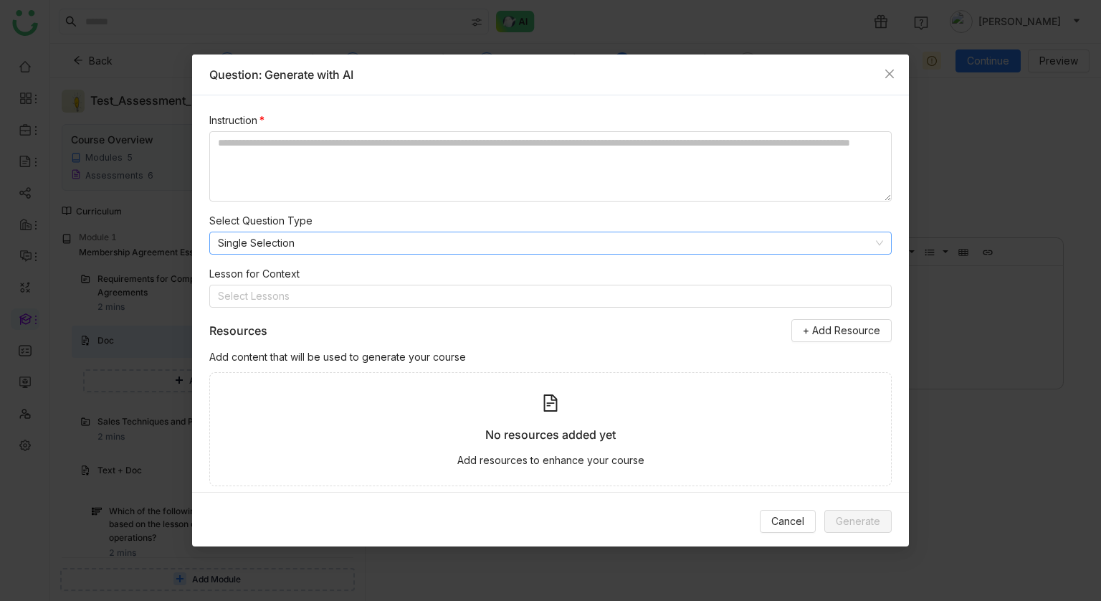
click at [324, 248] on nz-select-item "Single Selection" at bounding box center [550, 242] width 665 height 21
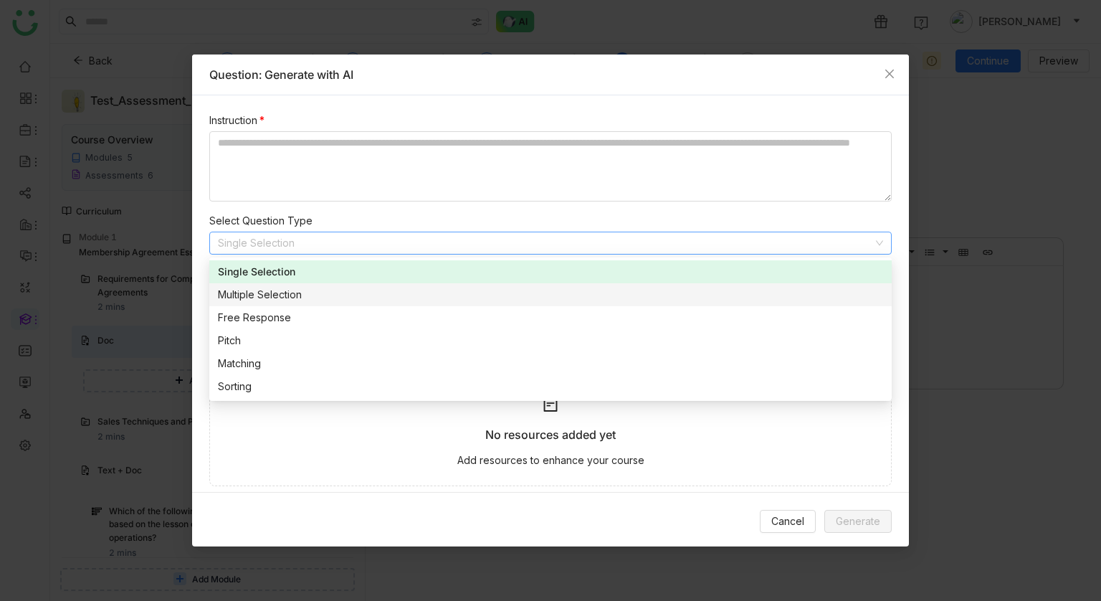
click at [320, 290] on div "Multiple Selection" at bounding box center [550, 295] width 665 height 16
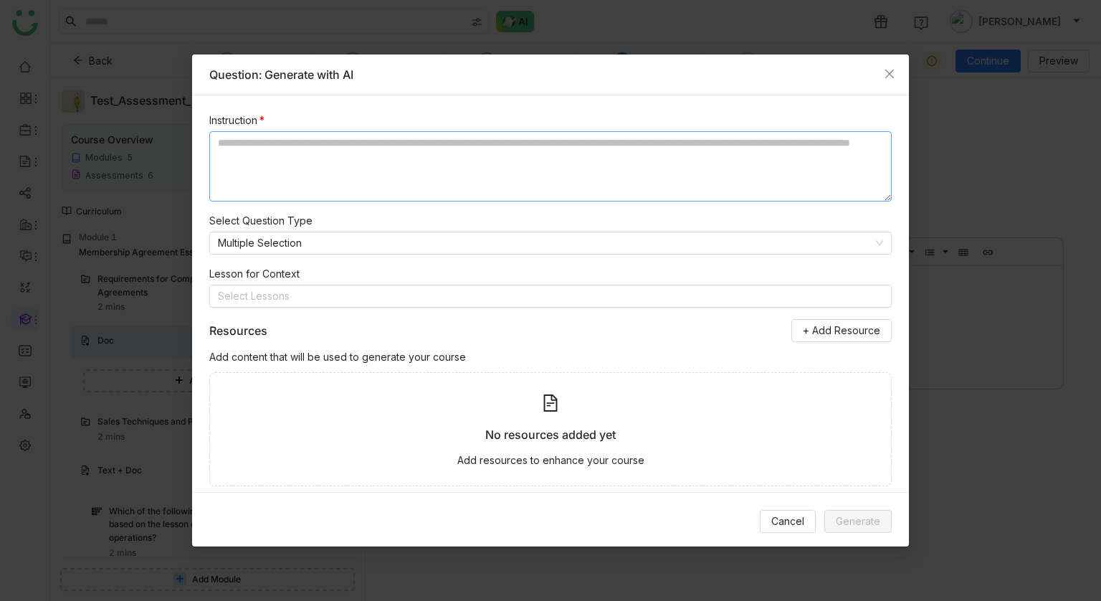
click at [341, 171] on textarea at bounding box center [550, 166] width 682 height 70
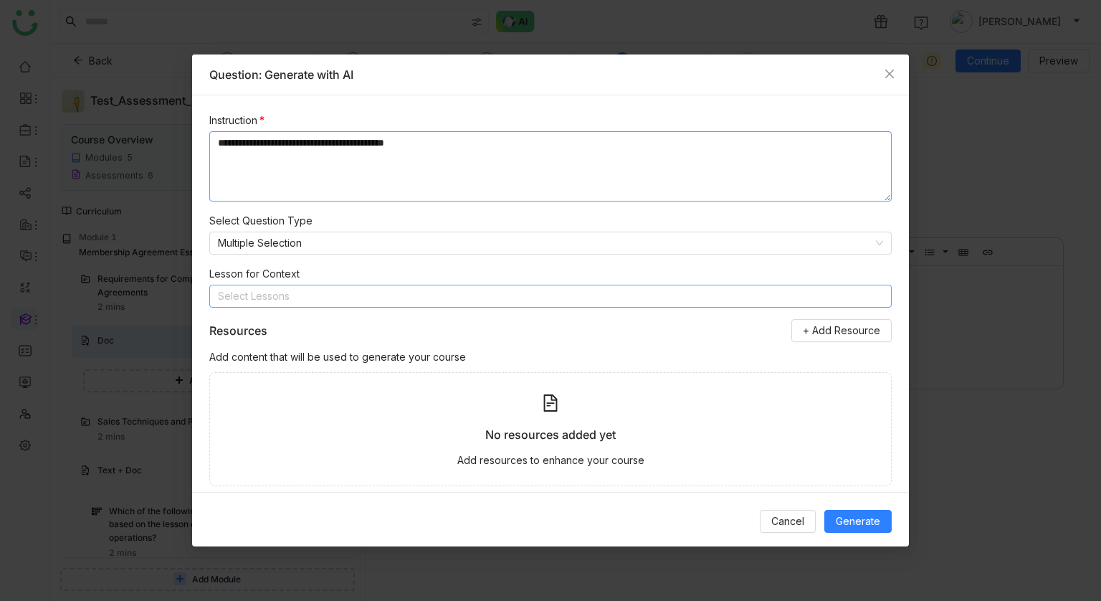
type textarea "**********"
click at [330, 297] on nz-select-top-control "Select Lessons" at bounding box center [550, 295] width 682 height 23
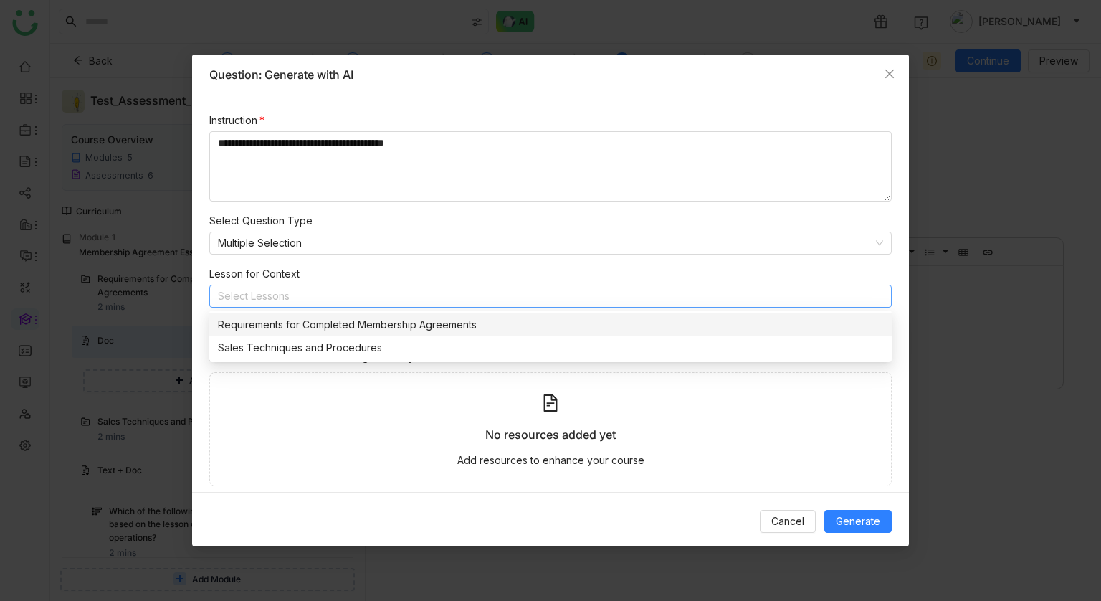
click at [333, 328] on div "Requirements for Completed Membership Agreements" at bounding box center [550, 325] width 665 height 16
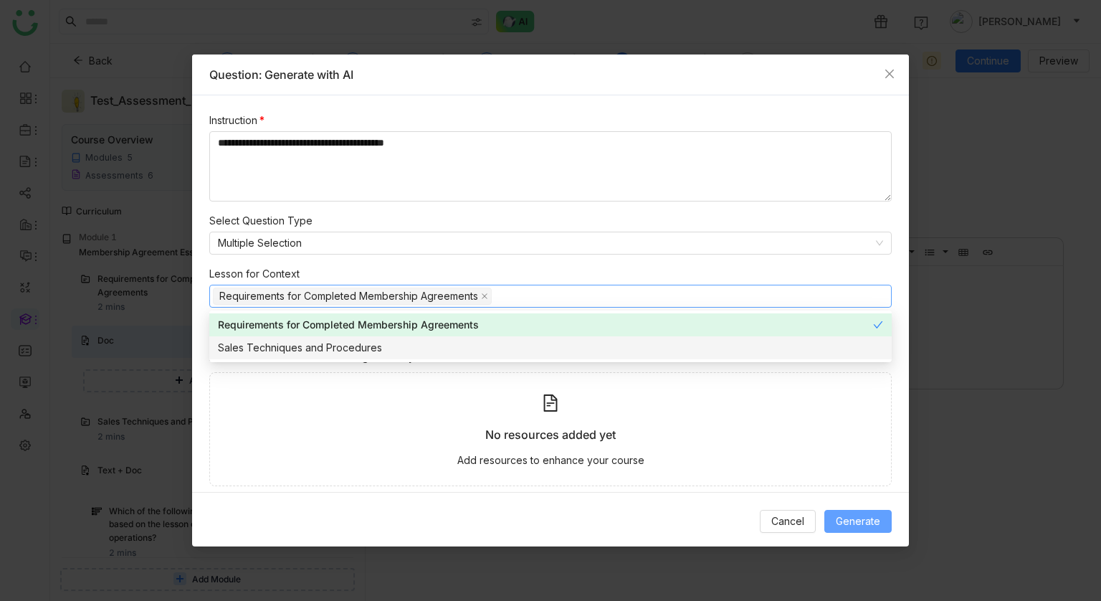
click at [850, 518] on span "Generate" at bounding box center [858, 521] width 44 height 16
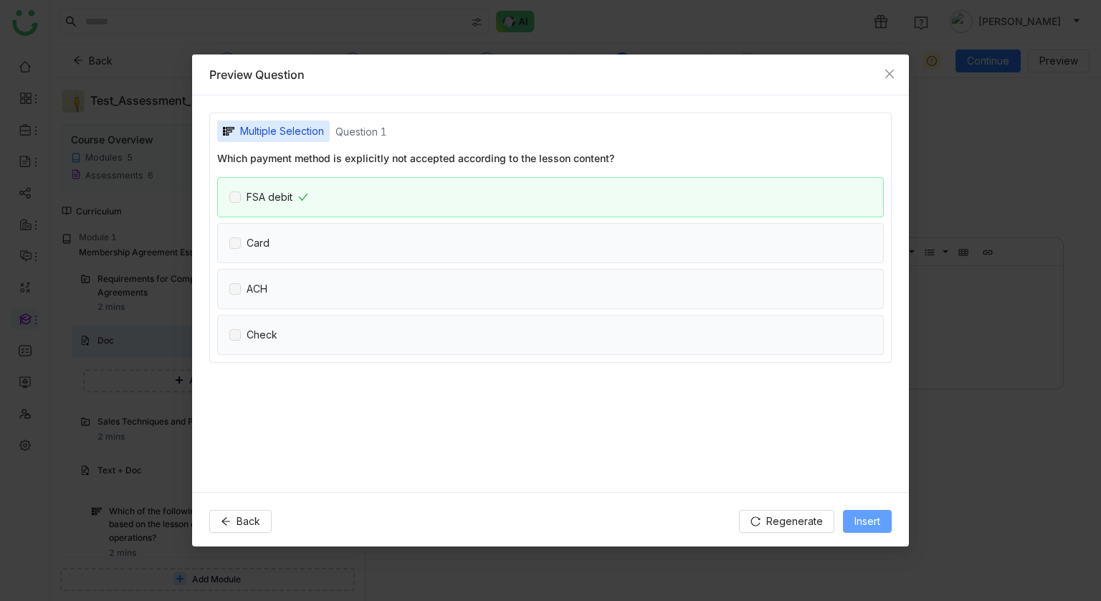
click at [850, 518] on button "Insert" at bounding box center [867, 521] width 49 height 23
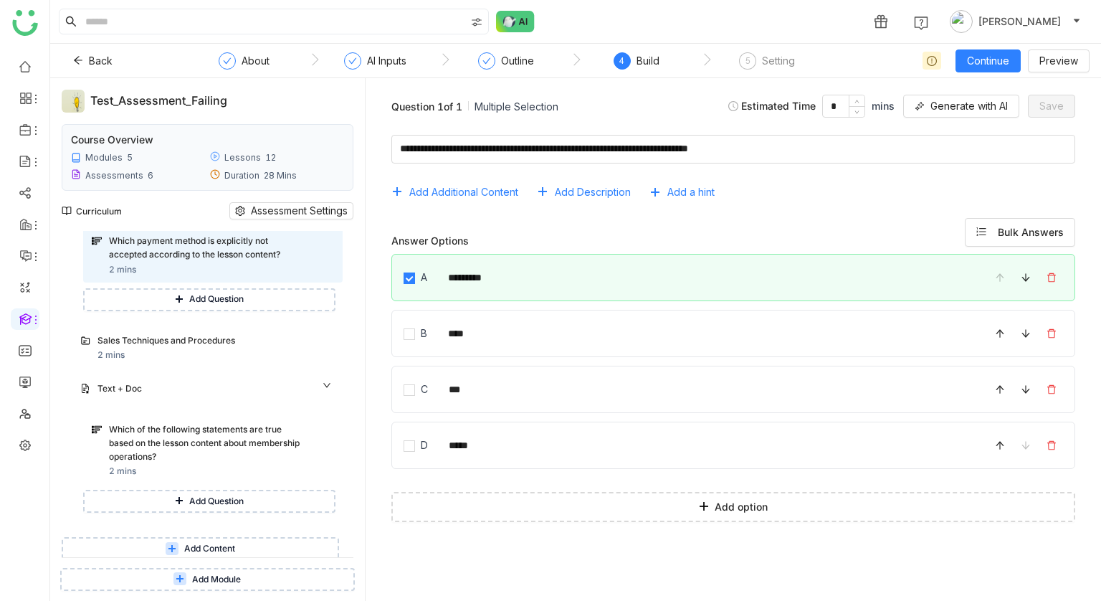
scroll to position [147, 0]
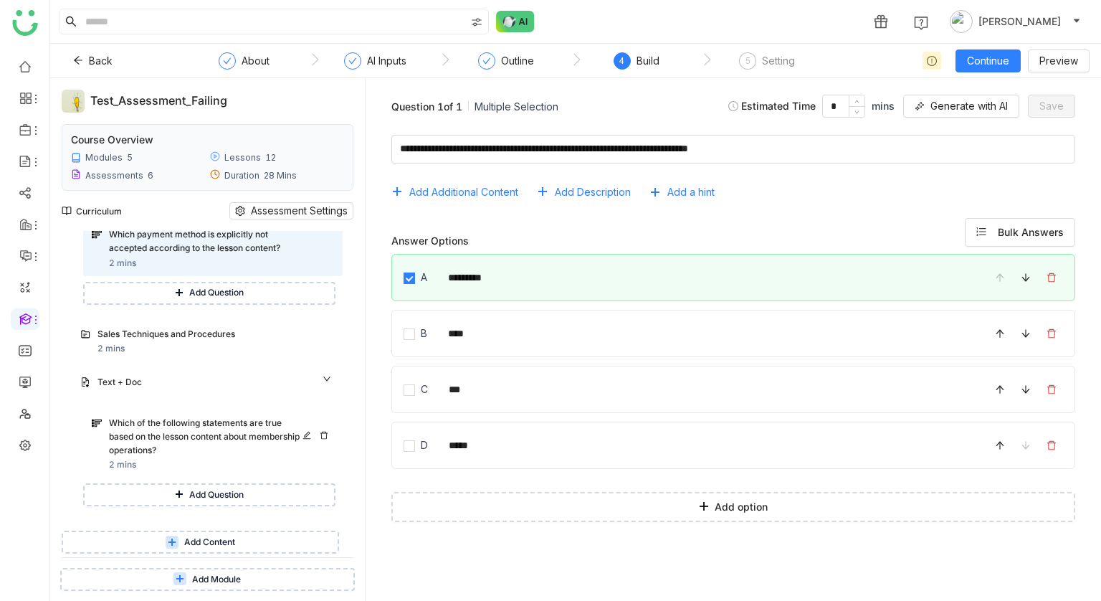
click at [214, 441] on div "Which of the following statements are true based on the lesson content about me…" at bounding box center [208, 436] width 198 height 40
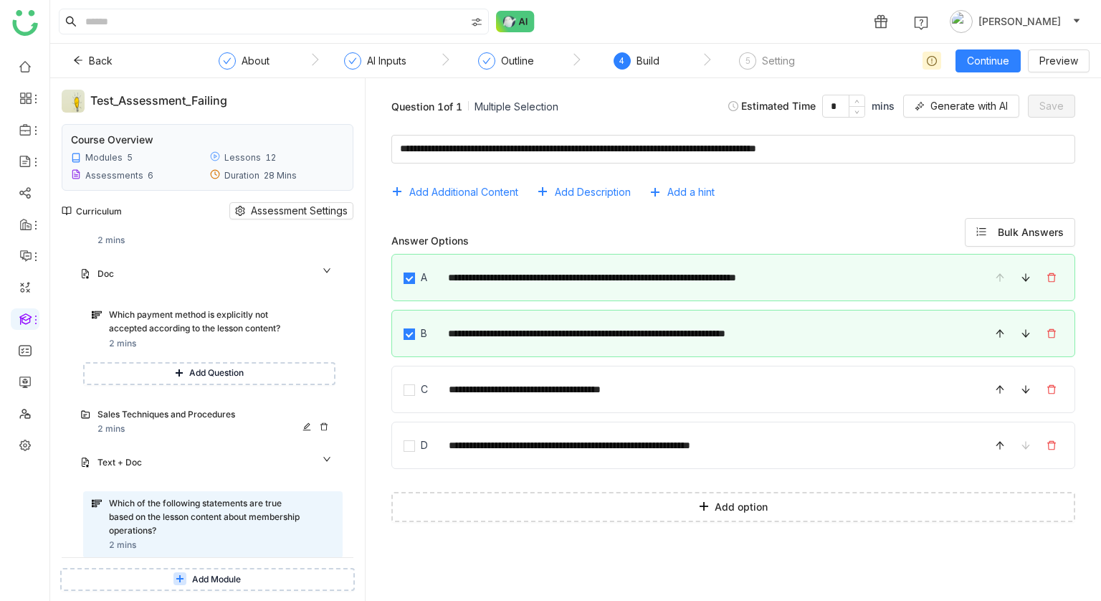
scroll to position [64, 0]
click at [214, 319] on div "Which payment method is explicitly not accepted according to the lesson content?" at bounding box center [208, 323] width 198 height 27
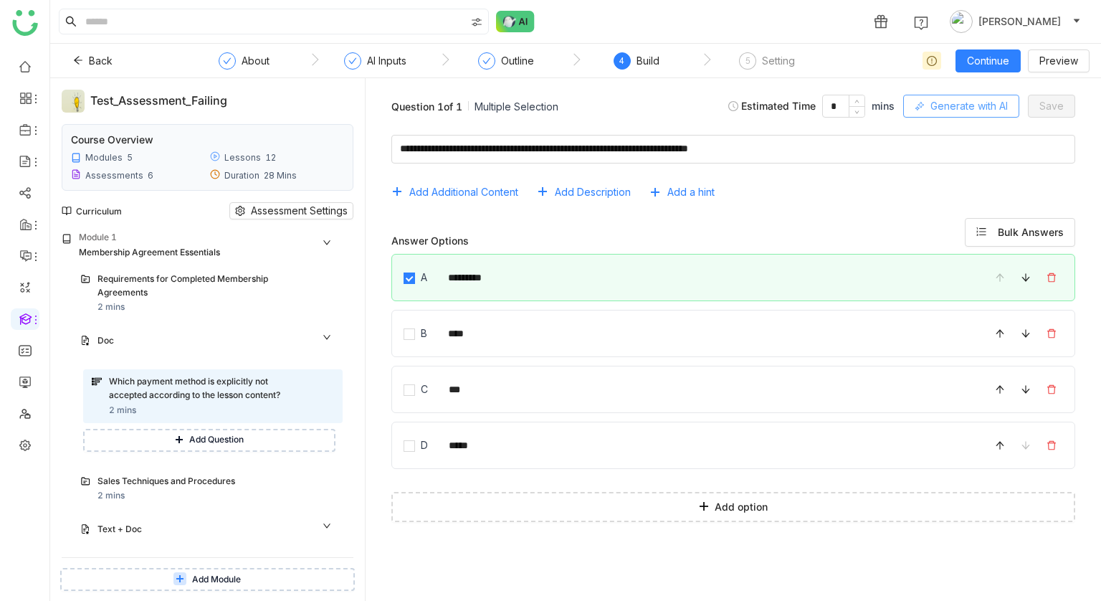
click at [930, 111] on span "Generate with AI" at bounding box center [968, 106] width 77 height 16
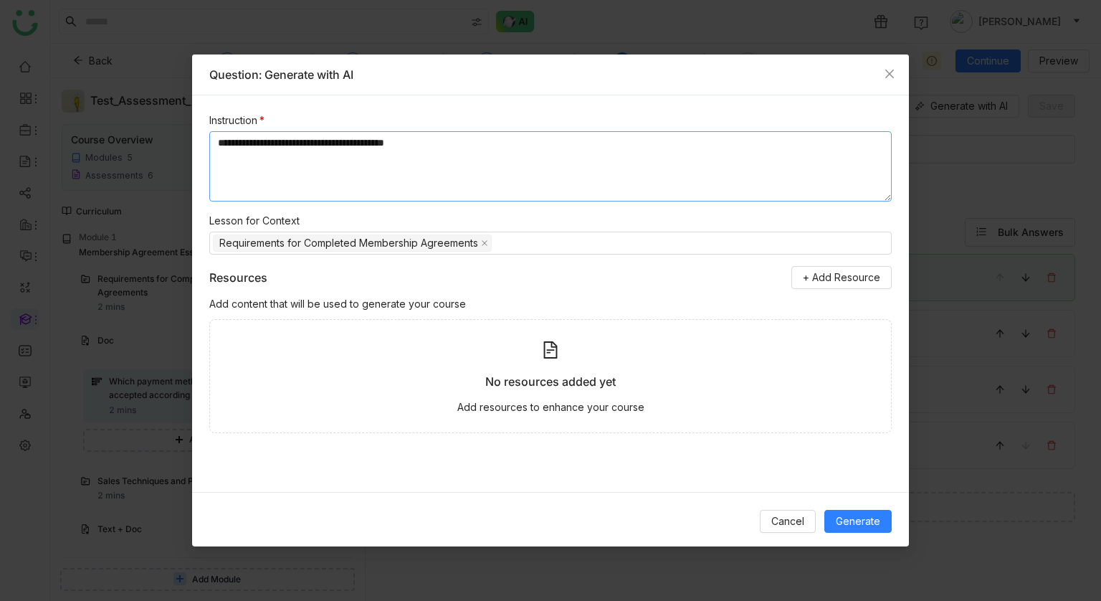
click at [590, 149] on textarea "**********" at bounding box center [550, 166] width 682 height 70
click at [249, 147] on textarea "**********" at bounding box center [550, 166] width 682 height 70
type textarea "**********"
click at [877, 514] on span "Generate" at bounding box center [858, 521] width 44 height 16
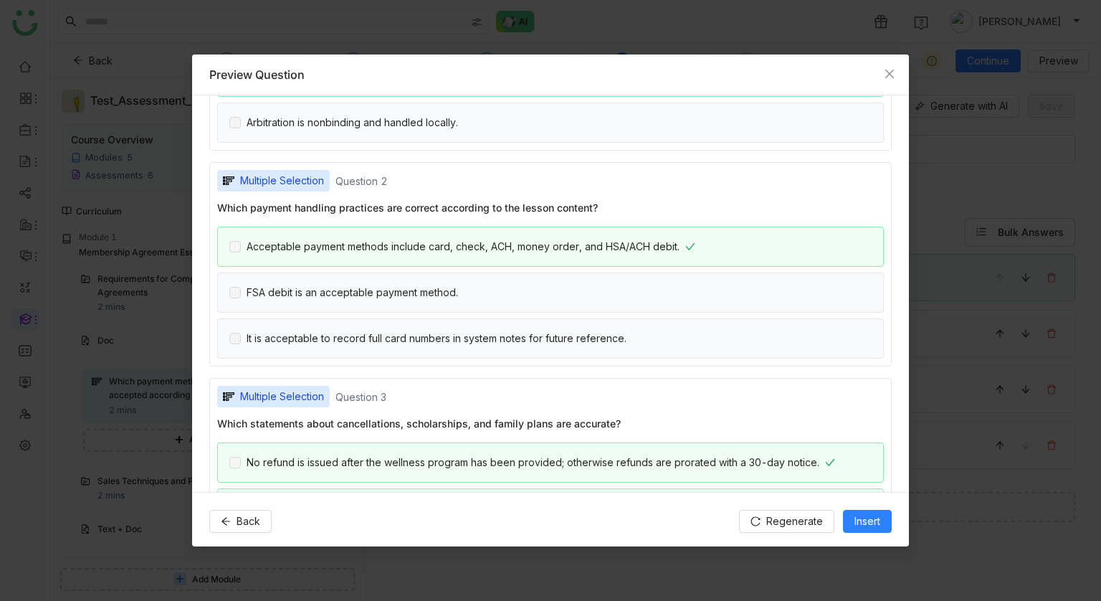
scroll to position [274, 0]
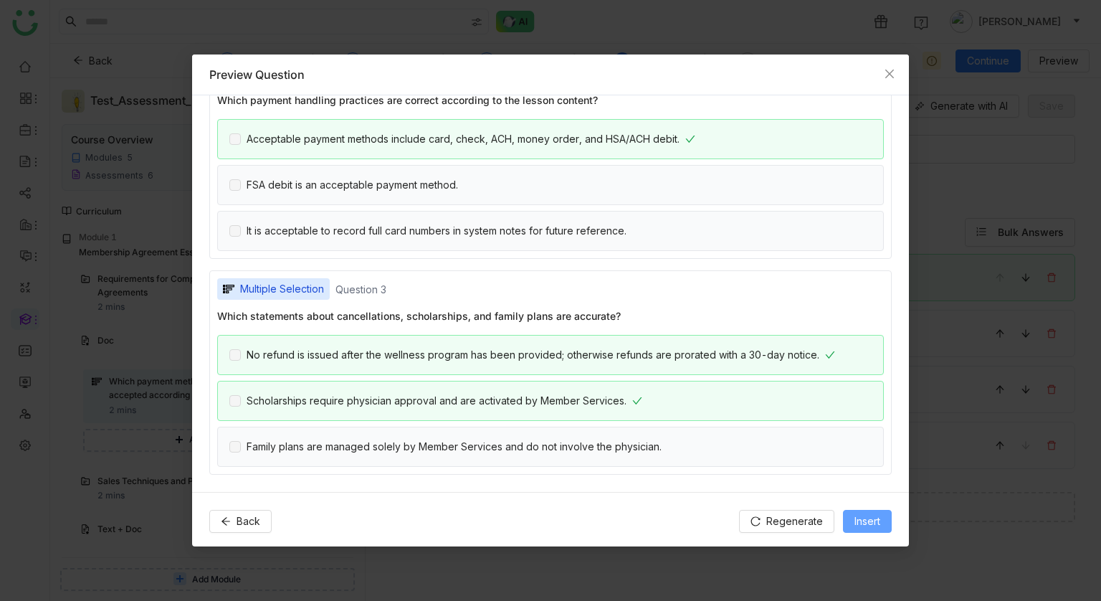
click at [867, 513] on span "Insert" at bounding box center [867, 521] width 26 height 16
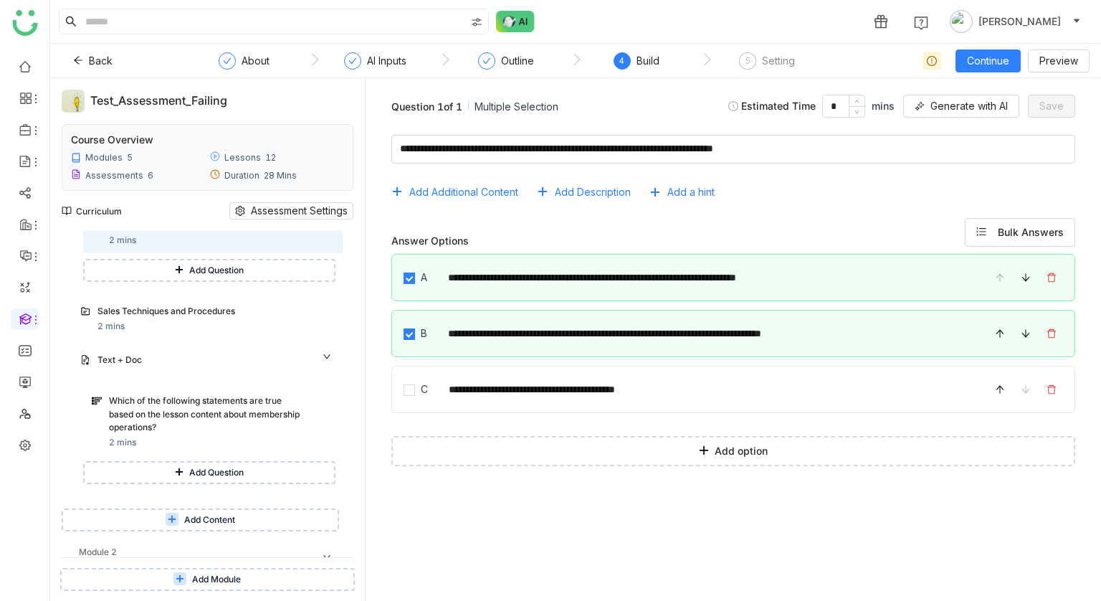
scroll to position [181, 0]
click at [189, 396] on div "Which of the following statements are true based on the lesson content about me…" at bounding box center [208, 416] width 198 height 40
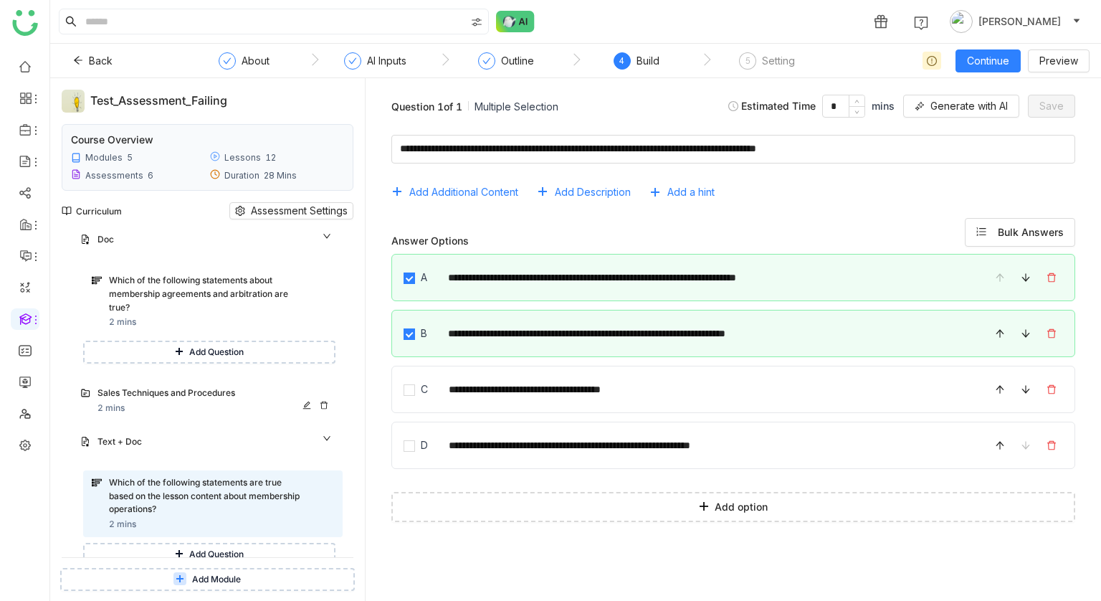
scroll to position [88, 0]
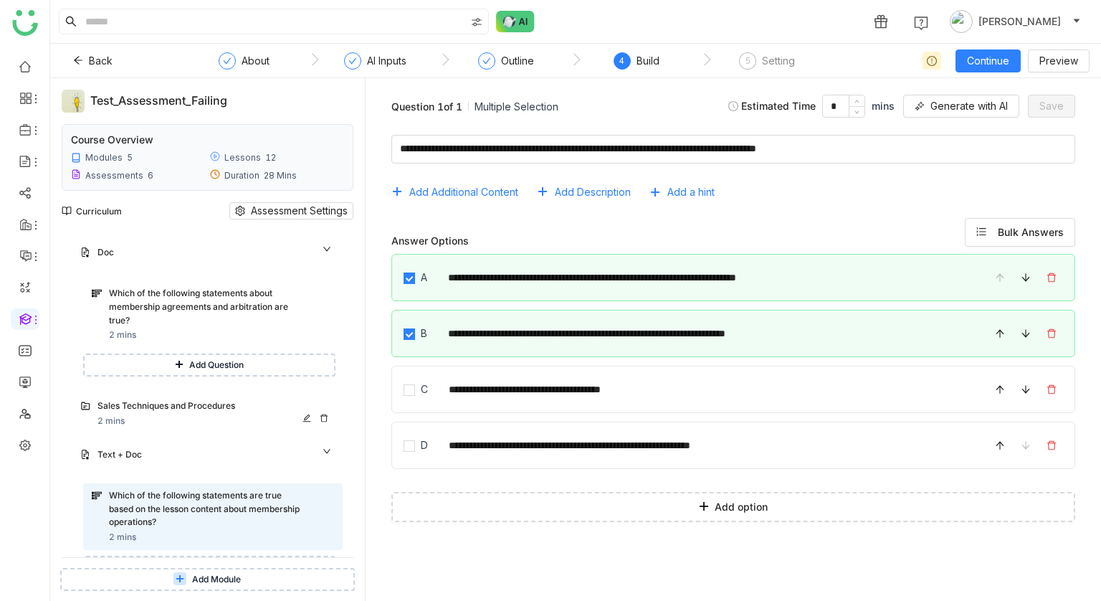
click at [203, 296] on div "Which of the following statements about membership agreements and arbitration a…" at bounding box center [208, 307] width 198 height 40
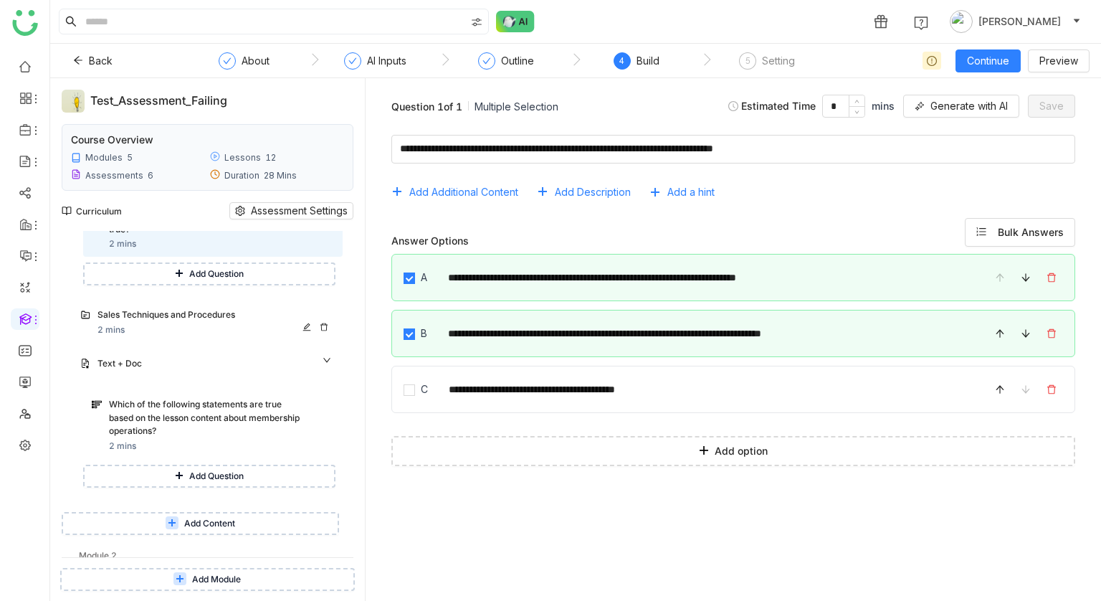
scroll to position [186, 0]
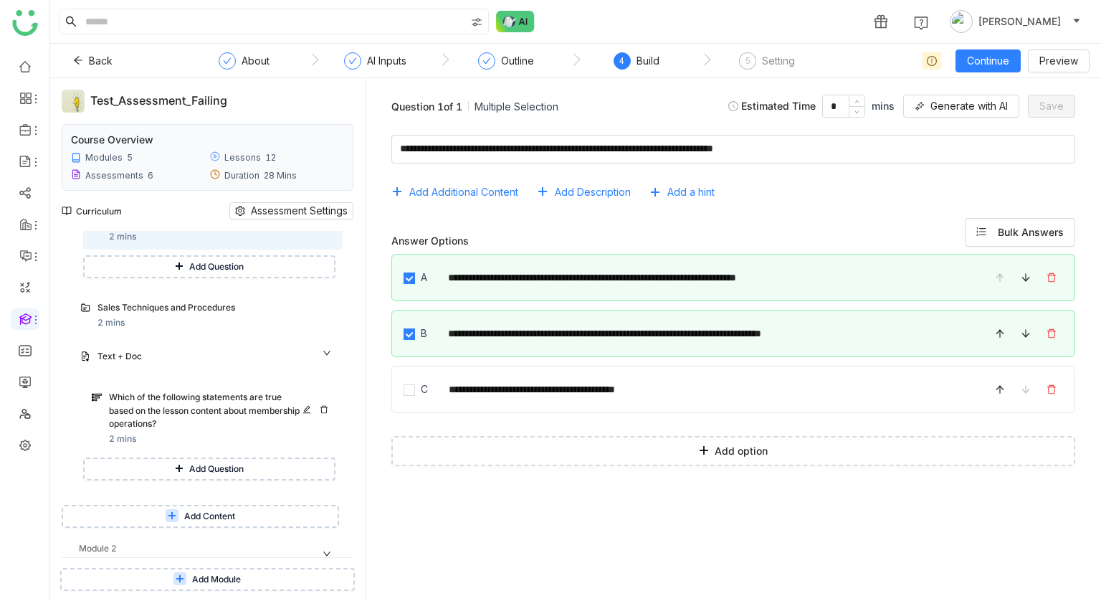
click at [234, 398] on div "Which of the following statements are true based on the lesson content about me…" at bounding box center [208, 411] width 198 height 40
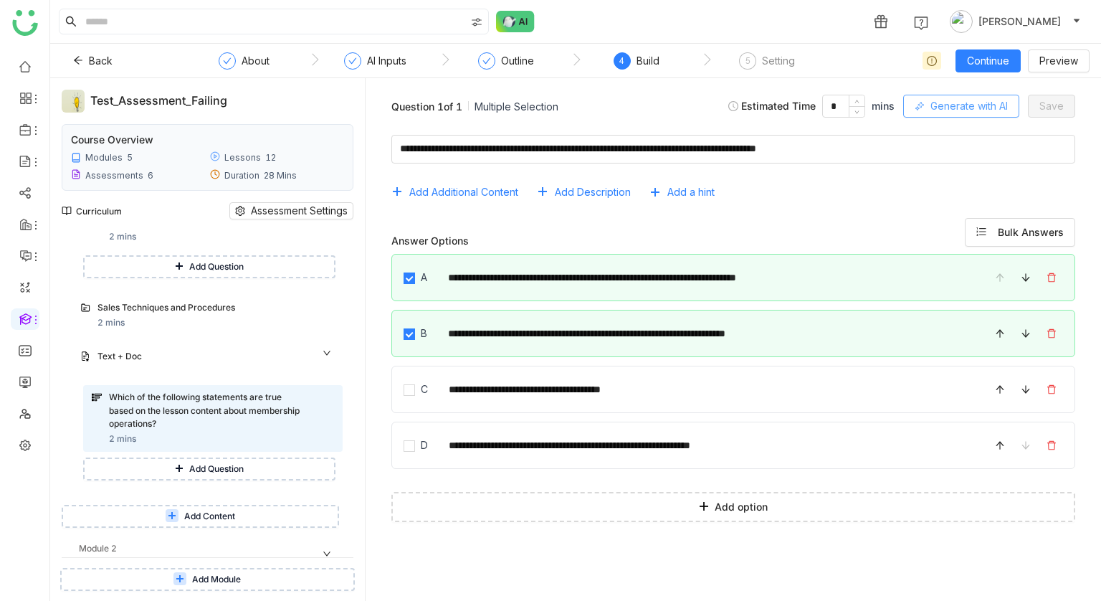
click at [949, 108] on span "Generate with AI" at bounding box center [968, 106] width 77 height 16
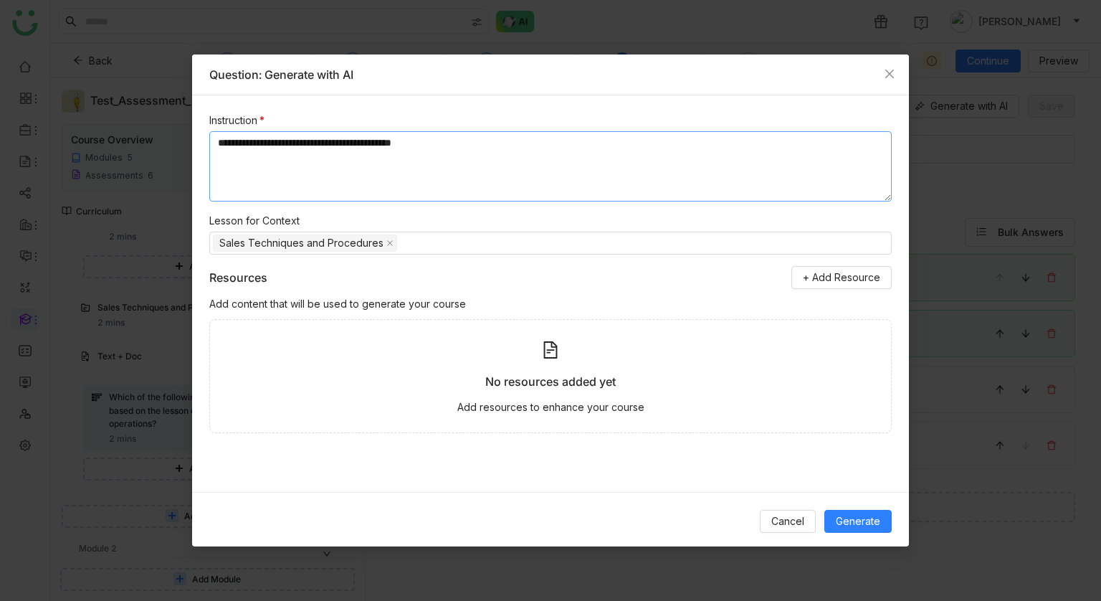
click at [251, 143] on textarea "**********" at bounding box center [550, 166] width 682 height 70
type textarea "**********"
click at [847, 521] on span "Generate" at bounding box center [858, 521] width 44 height 16
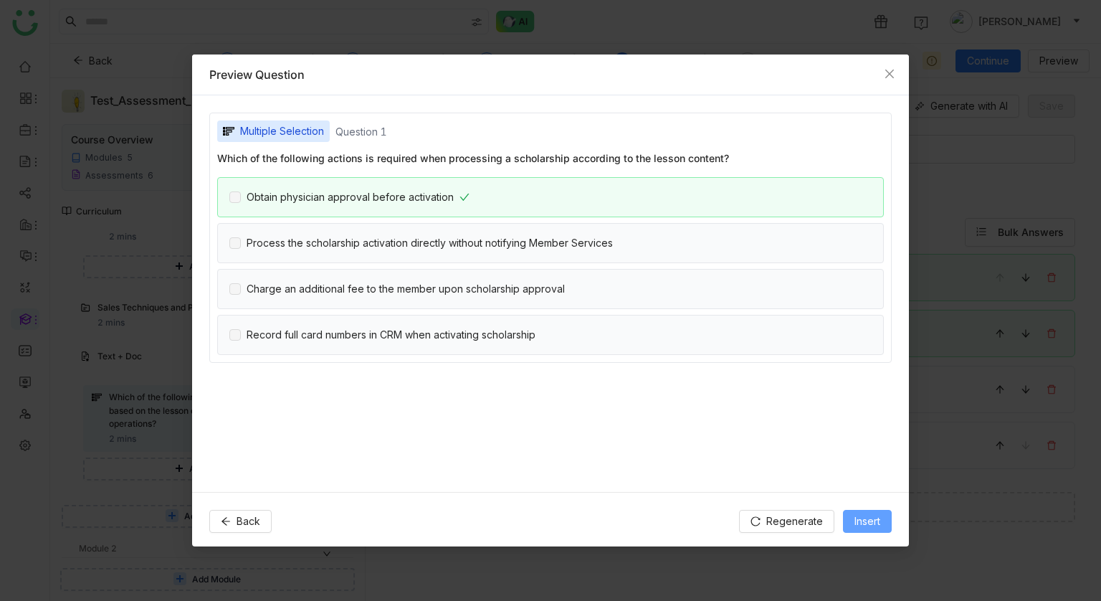
click at [859, 516] on span "Insert" at bounding box center [867, 521] width 26 height 16
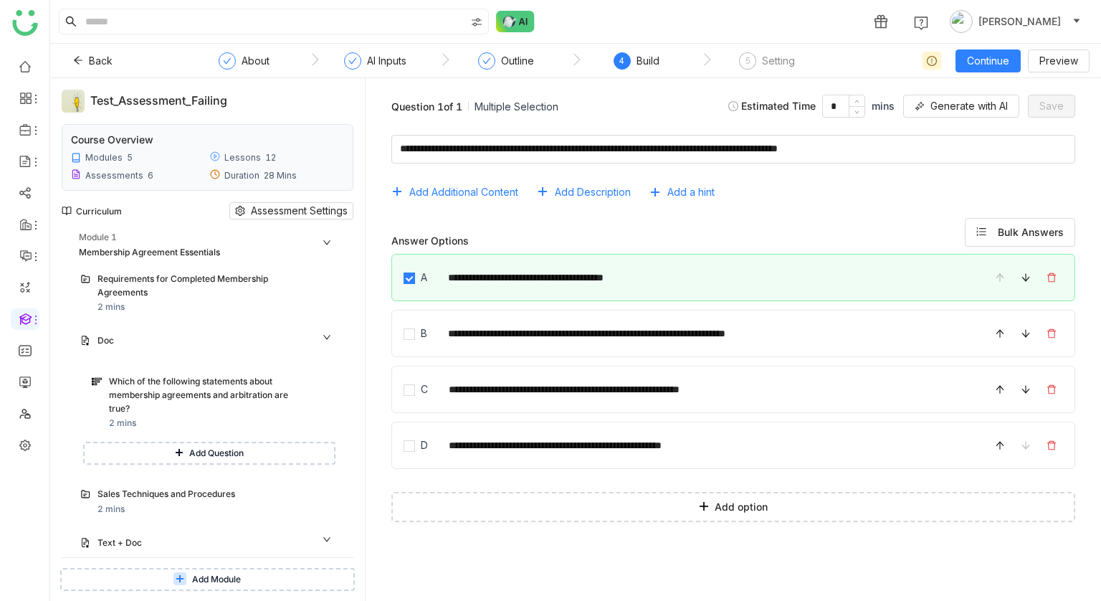
click at [216, 392] on div "Which of the following statements about membership agreements and arbitration a…" at bounding box center [208, 395] width 198 height 40
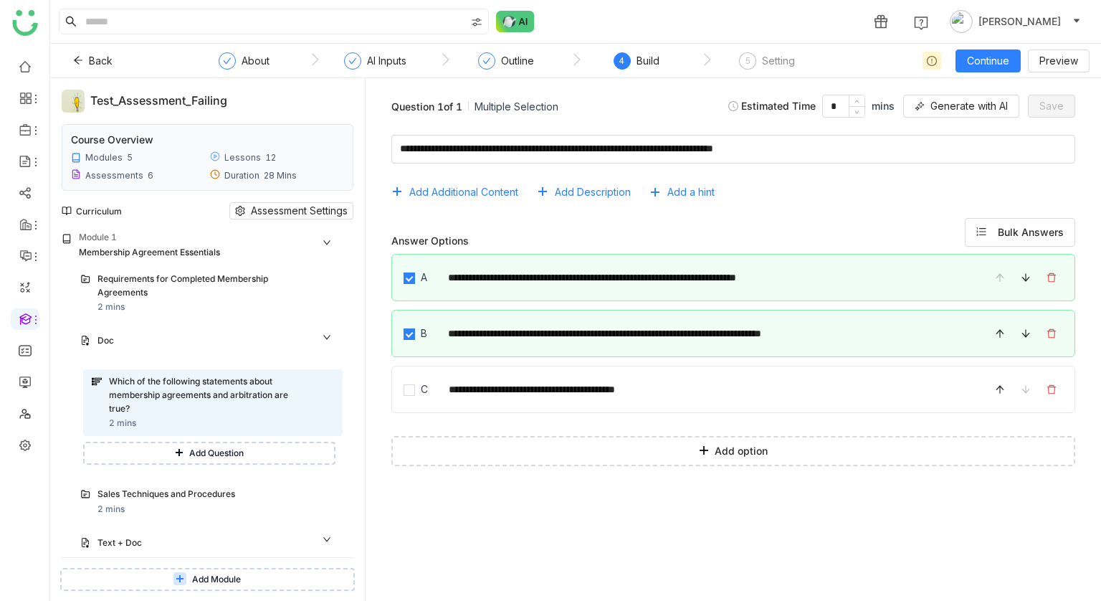
click at [680, 102] on div "Question 1 of 1 Multiple Selection Estimated Time * mins Generate with AI Save" at bounding box center [733, 107] width 712 height 34
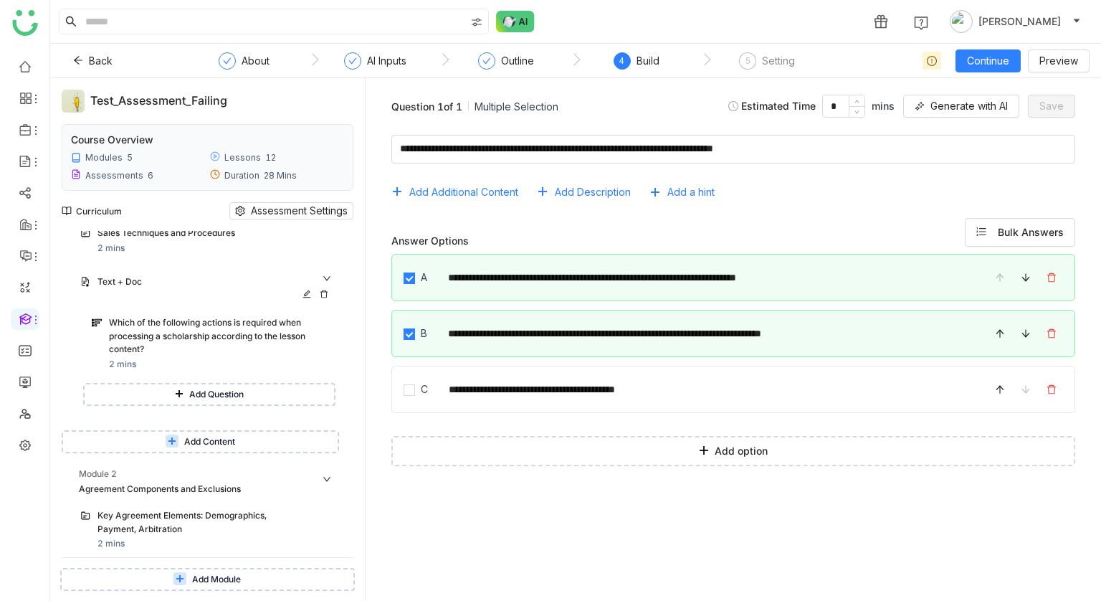
scroll to position [267, 0]
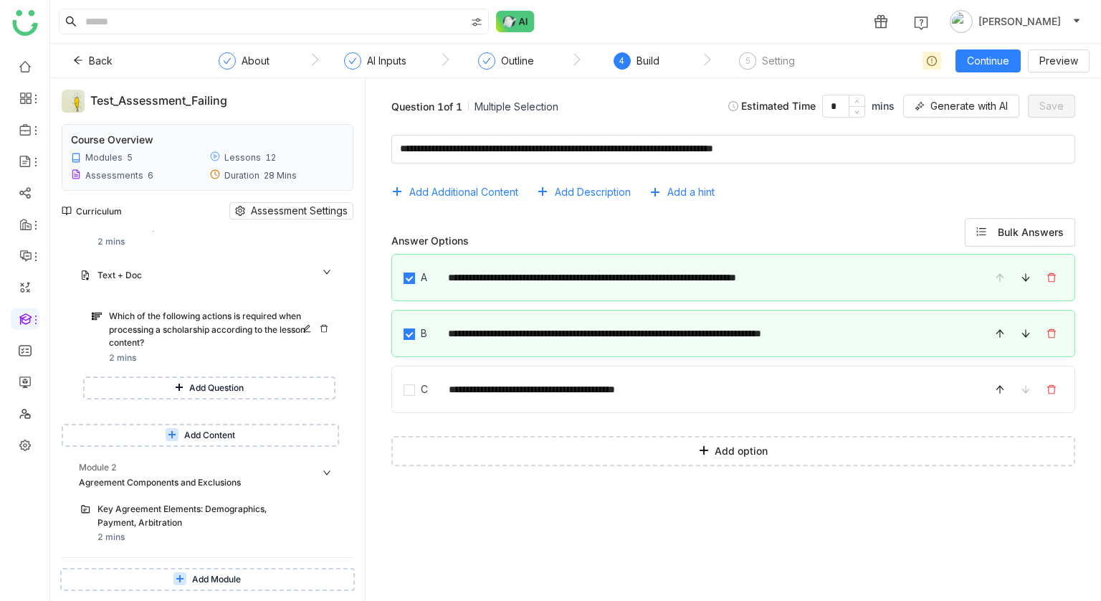
click at [159, 327] on div "Which of the following actions is required when processing a scholarship accord…" at bounding box center [208, 330] width 198 height 40
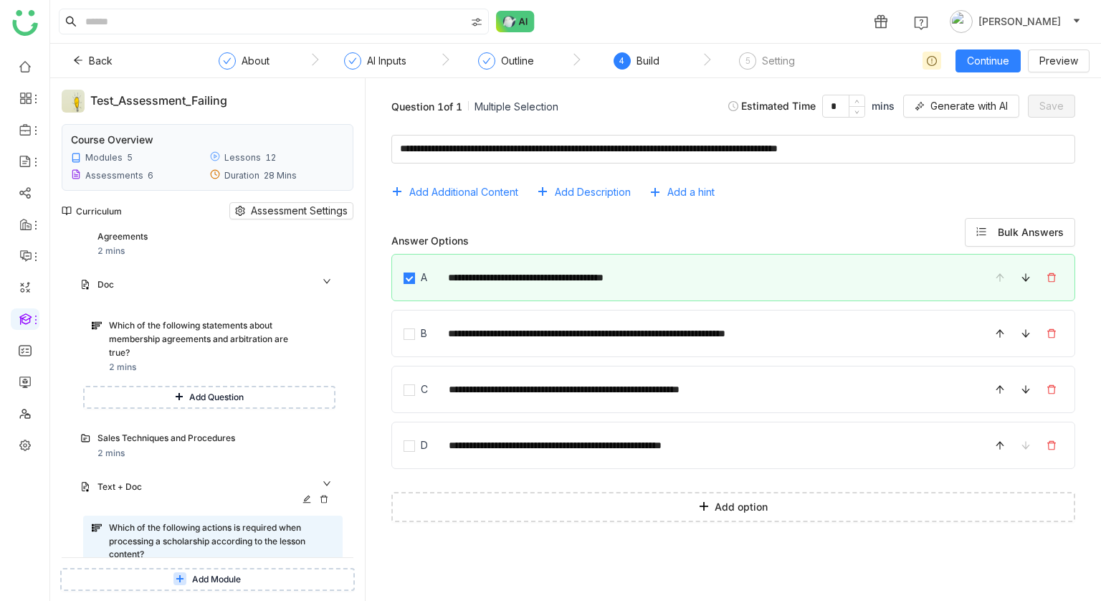
scroll to position [54, 0]
click at [249, 318] on div "Which of the following statements about membership agreements and arbitration a…" at bounding box center [212, 348] width 259 height 67
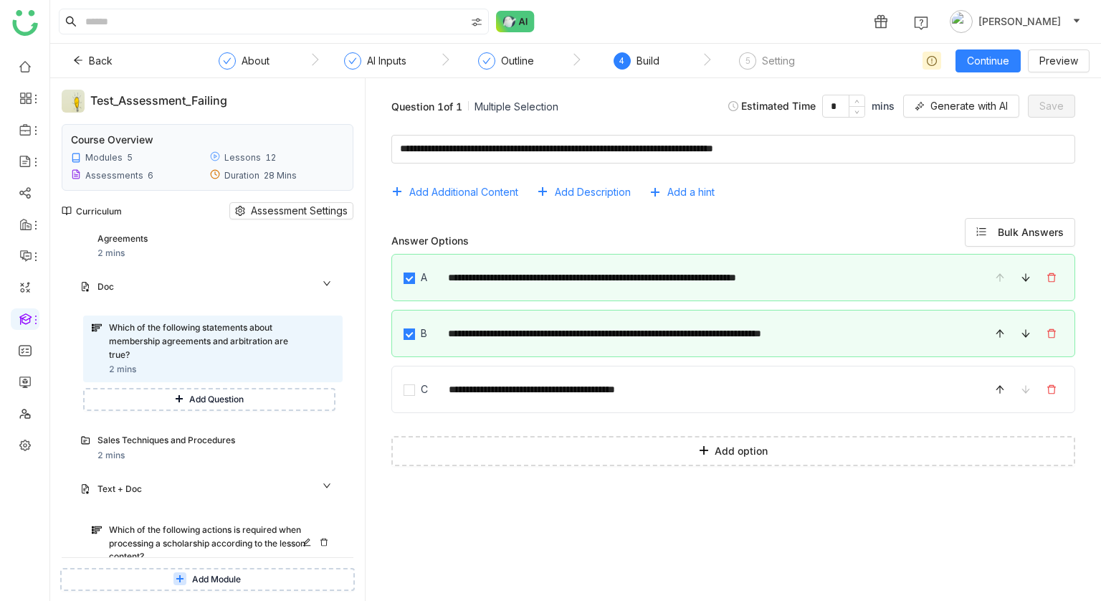
click at [181, 533] on div "Which of the following actions is required when processing a scholarship accord…" at bounding box center [208, 543] width 198 height 40
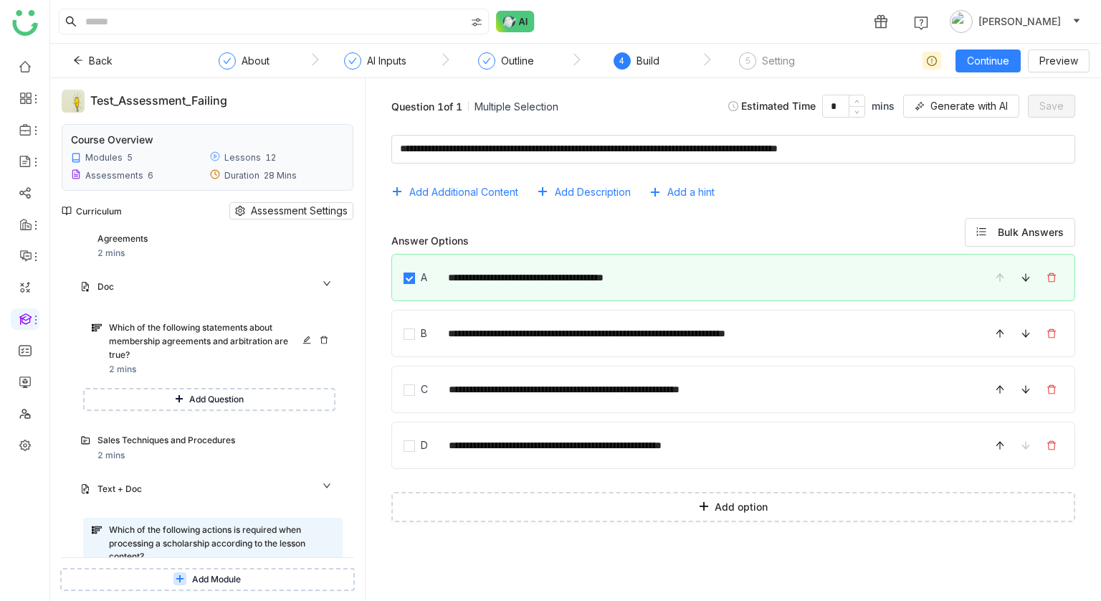
click at [204, 345] on div "Which of the following statements about membership agreements and arbitration a…" at bounding box center [208, 341] width 198 height 40
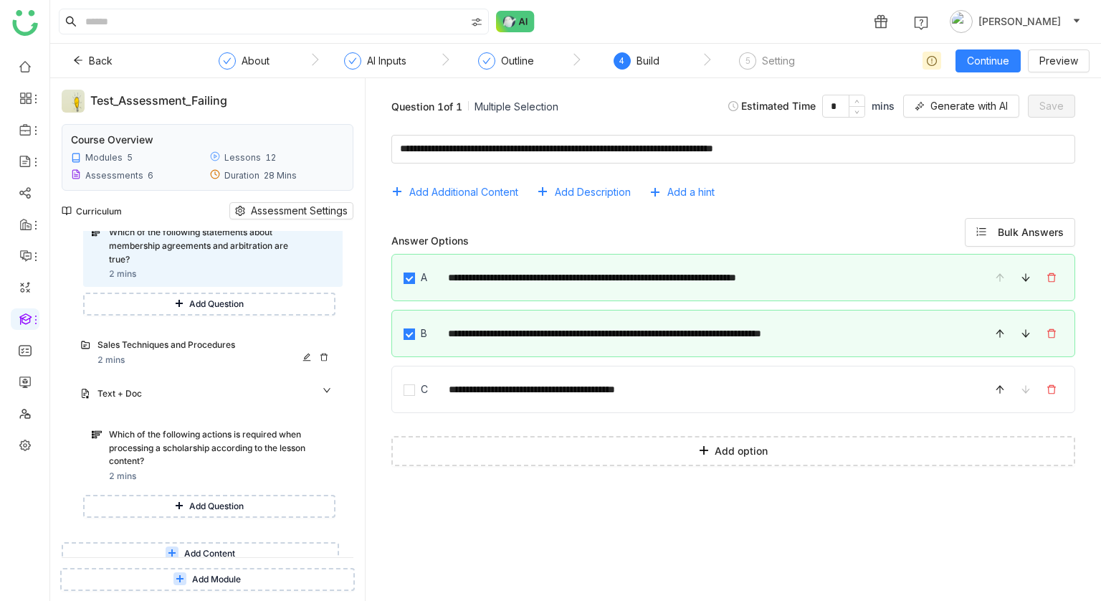
scroll to position [178, 0]
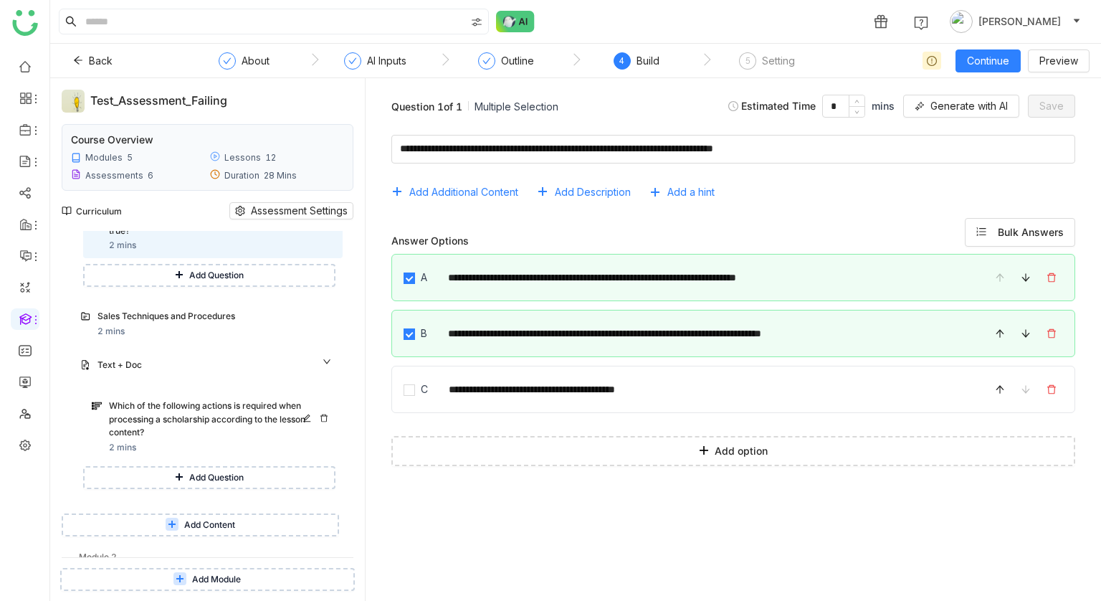
click at [193, 402] on div "Which of the following actions is required when processing a scholarship accord…" at bounding box center [208, 419] width 198 height 40
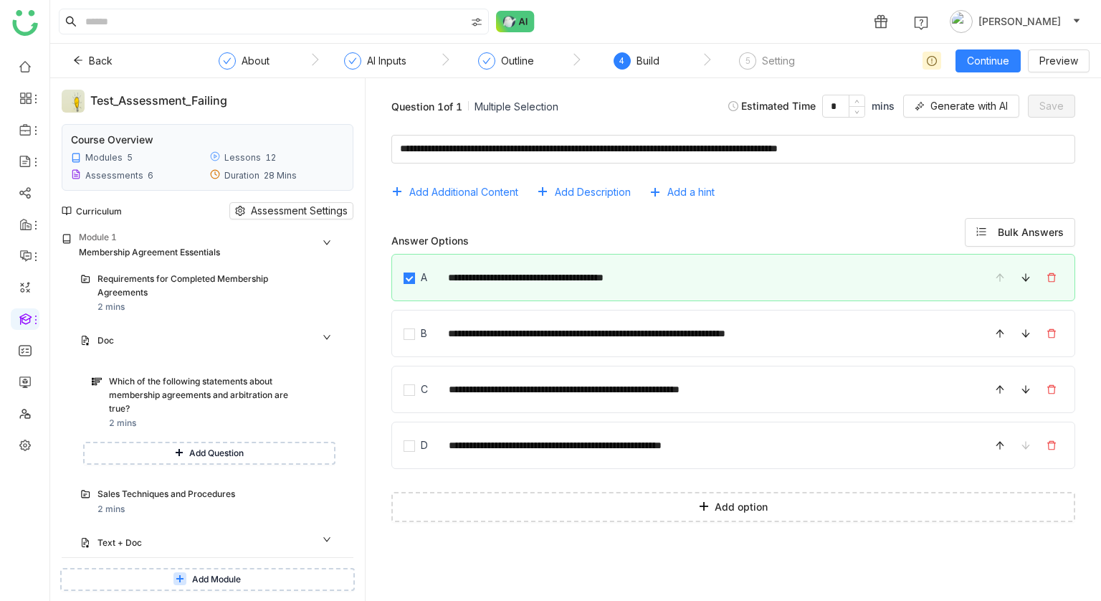
click at [378, 196] on div "**********" at bounding box center [733, 329] width 712 height 413
click at [370, 256] on div "**********" at bounding box center [732, 339] width 735 height 522
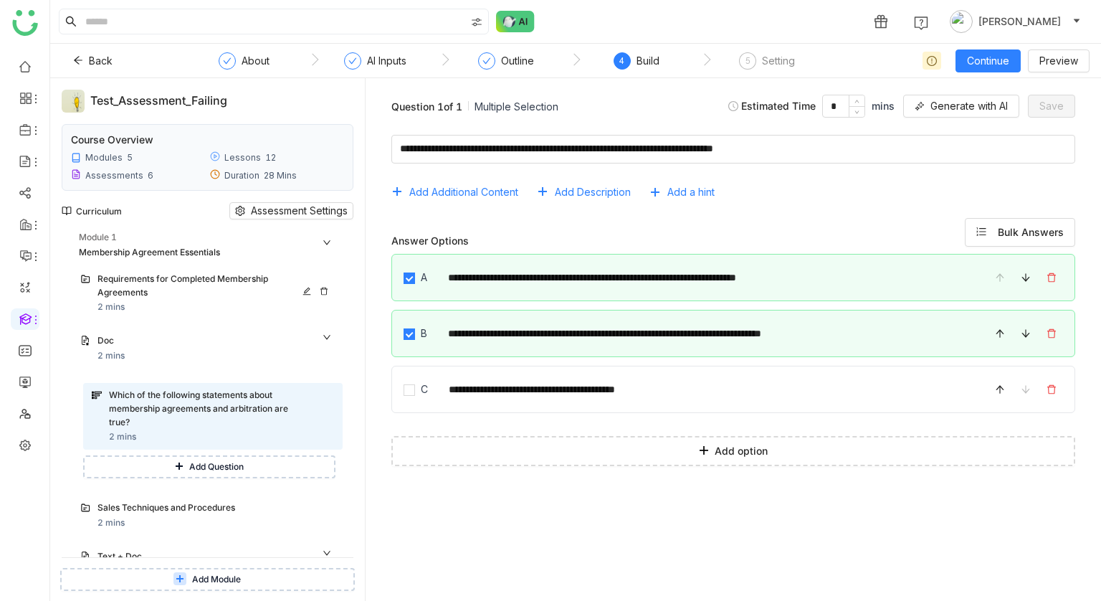
click at [241, 283] on div "Requirements for Completed Membership Agreements" at bounding box center [201, 285] width 208 height 27
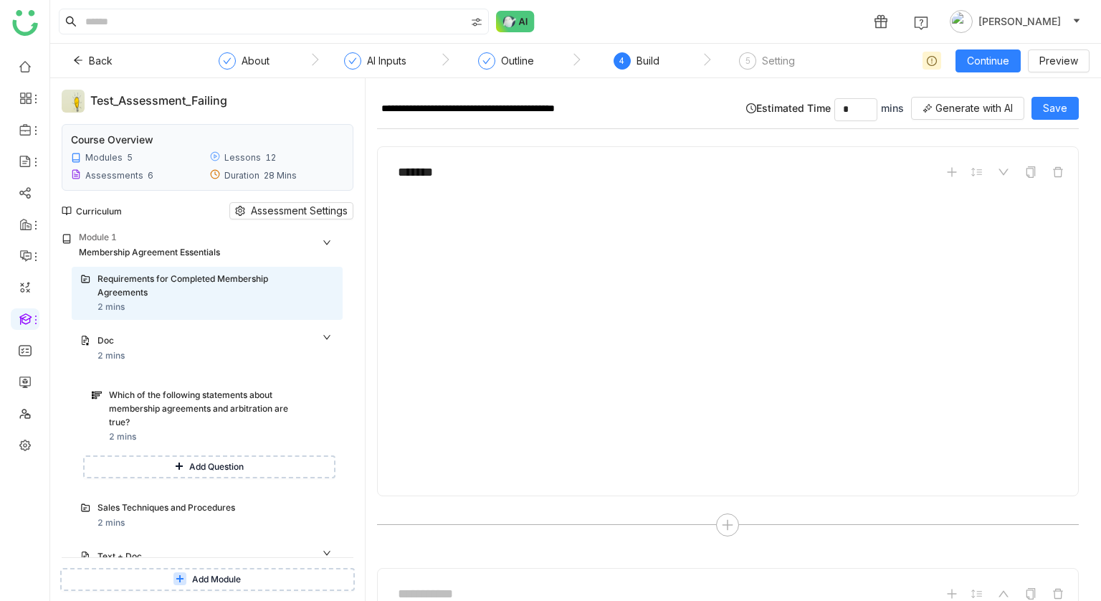
type input "*"
click at [611, 495] on div at bounding box center [728, 495] width 702 height 23
